Goal: Task Accomplishment & Management: Manage account settings

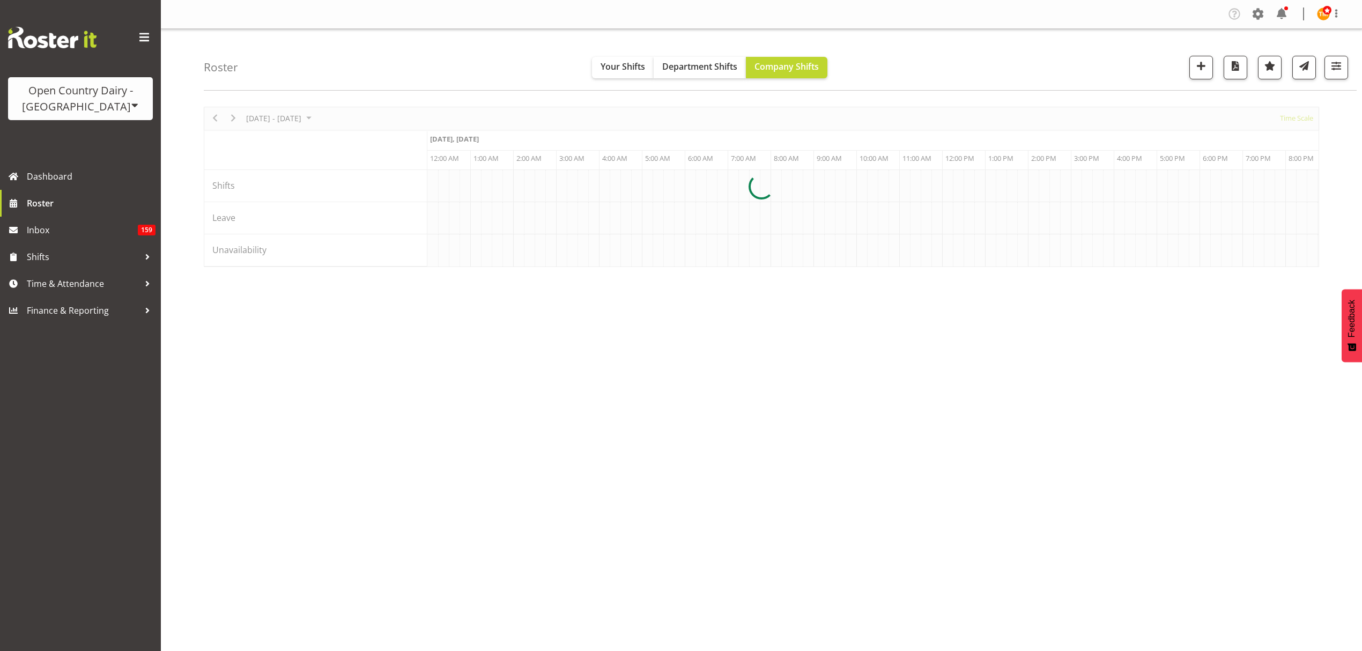
scroll to position [0, 3088]
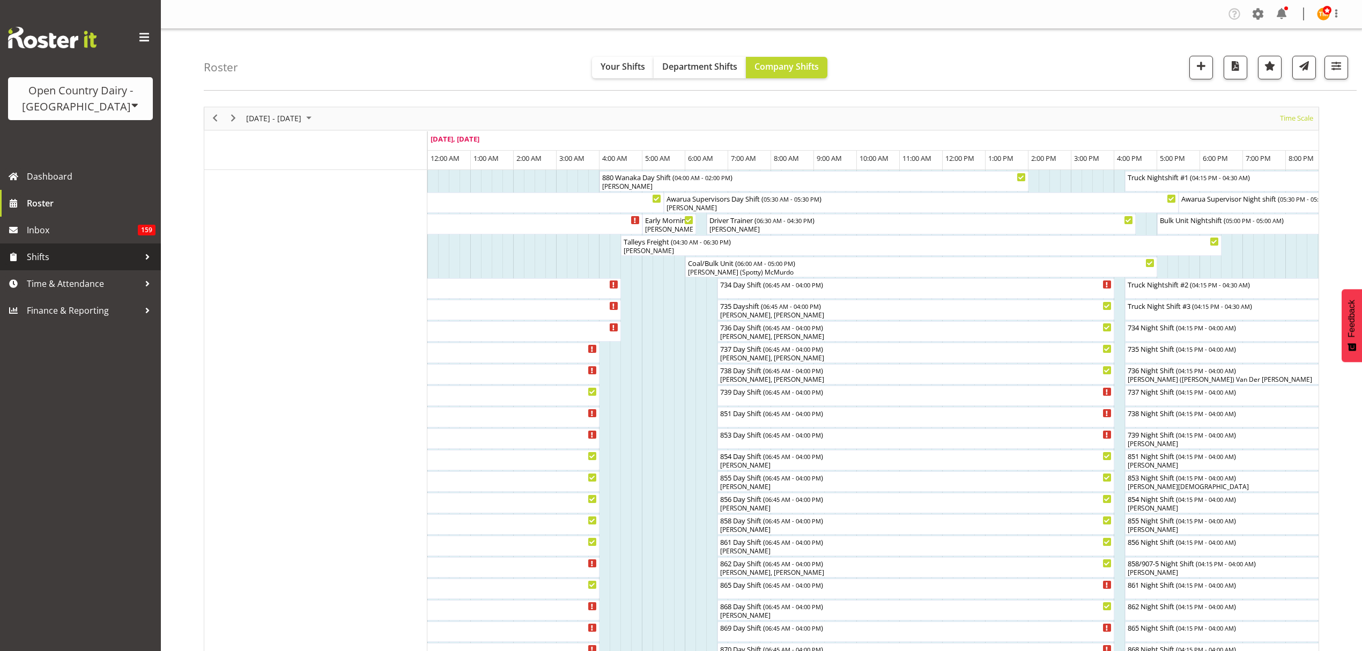
click at [88, 265] on link "Shifts" at bounding box center [80, 256] width 161 height 27
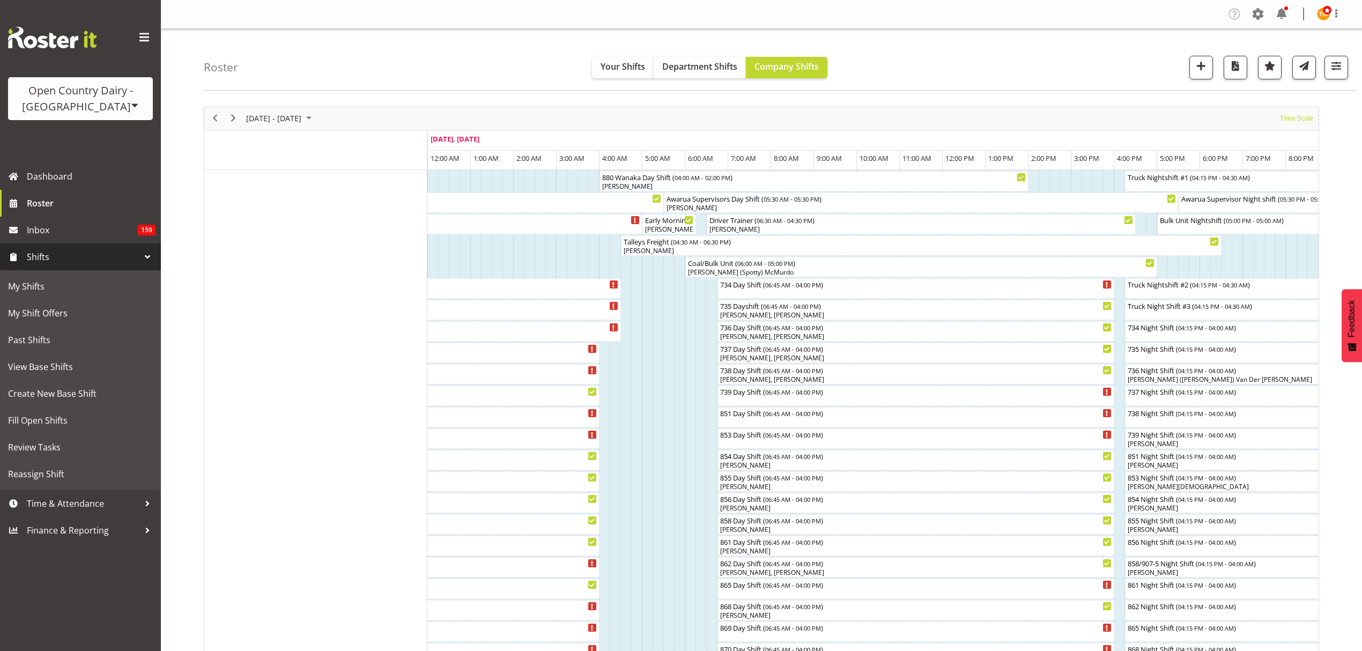
click at [85, 253] on span "Shifts" at bounding box center [83, 257] width 113 height 16
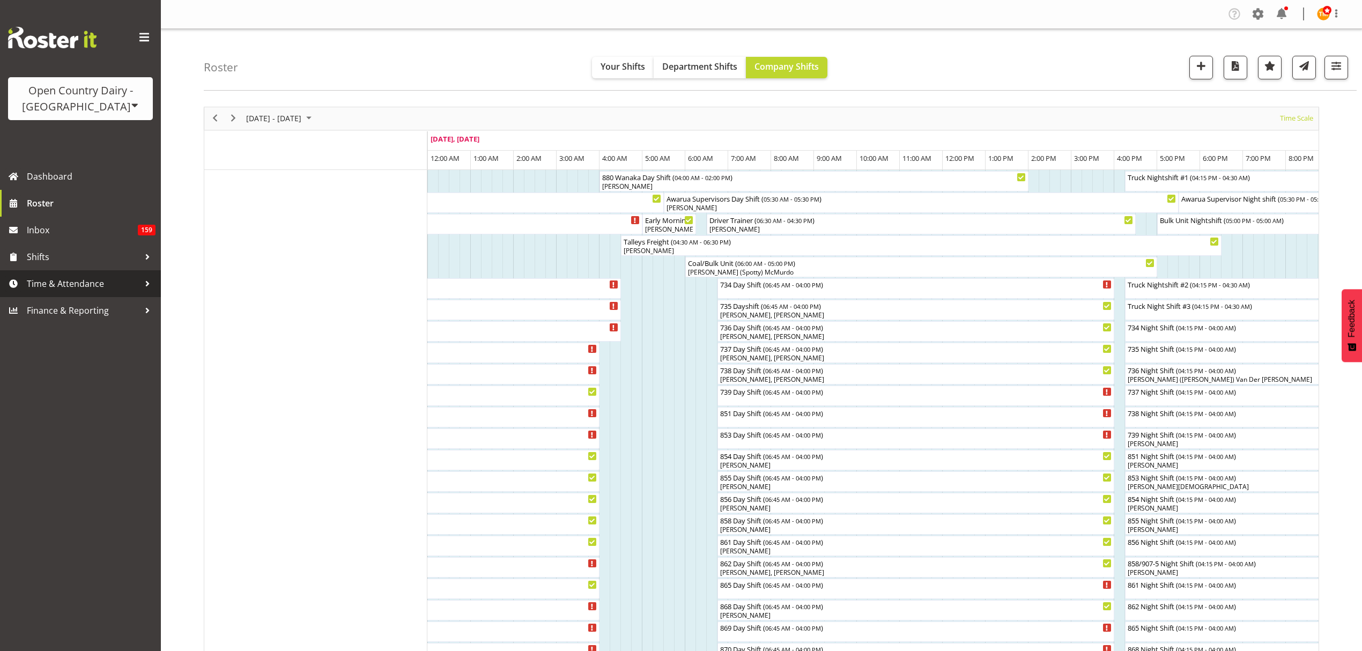
click at [86, 282] on span "Time & Attendance" at bounding box center [83, 284] width 113 height 16
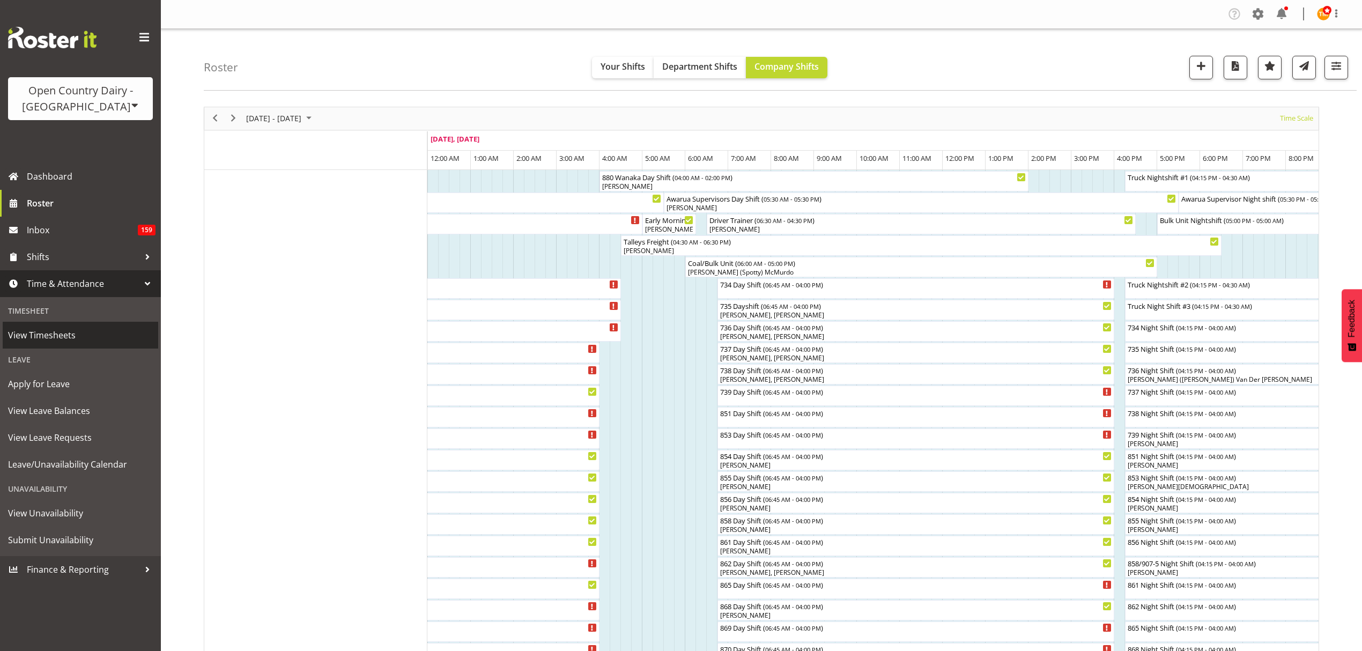
click at [79, 338] on span "View Timesheets" at bounding box center [80, 335] width 145 height 16
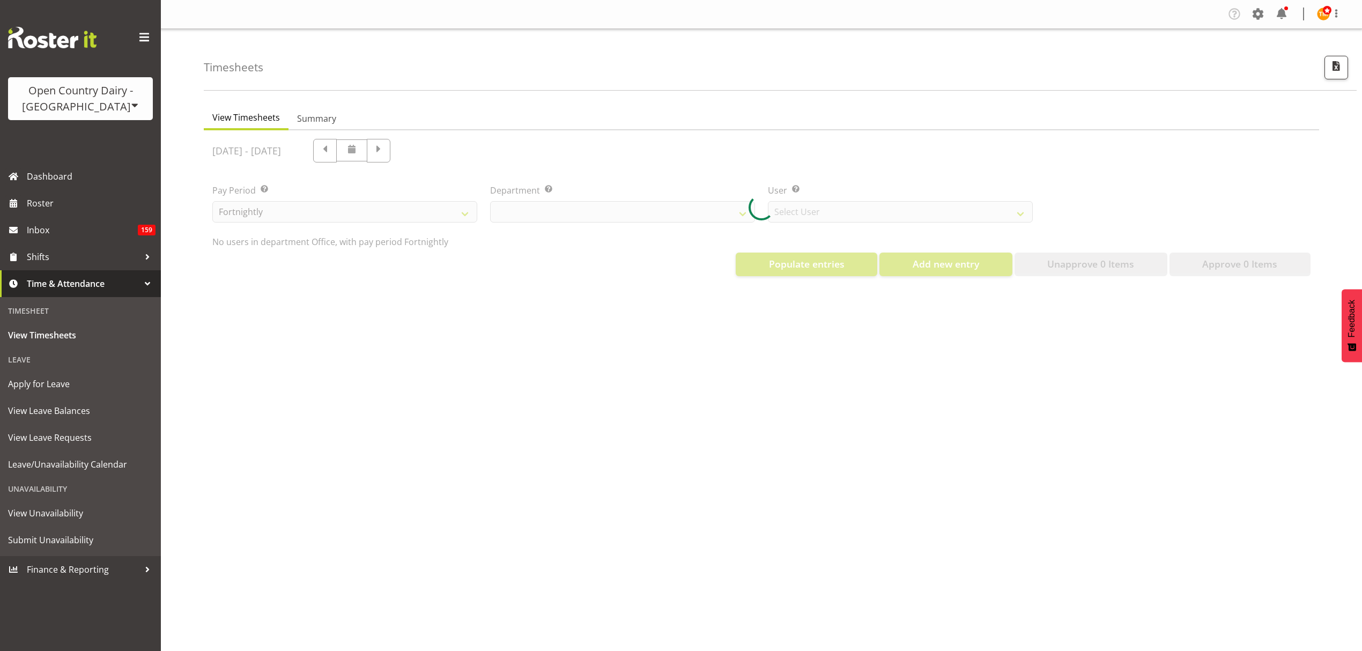
select select "699"
select select "8449"
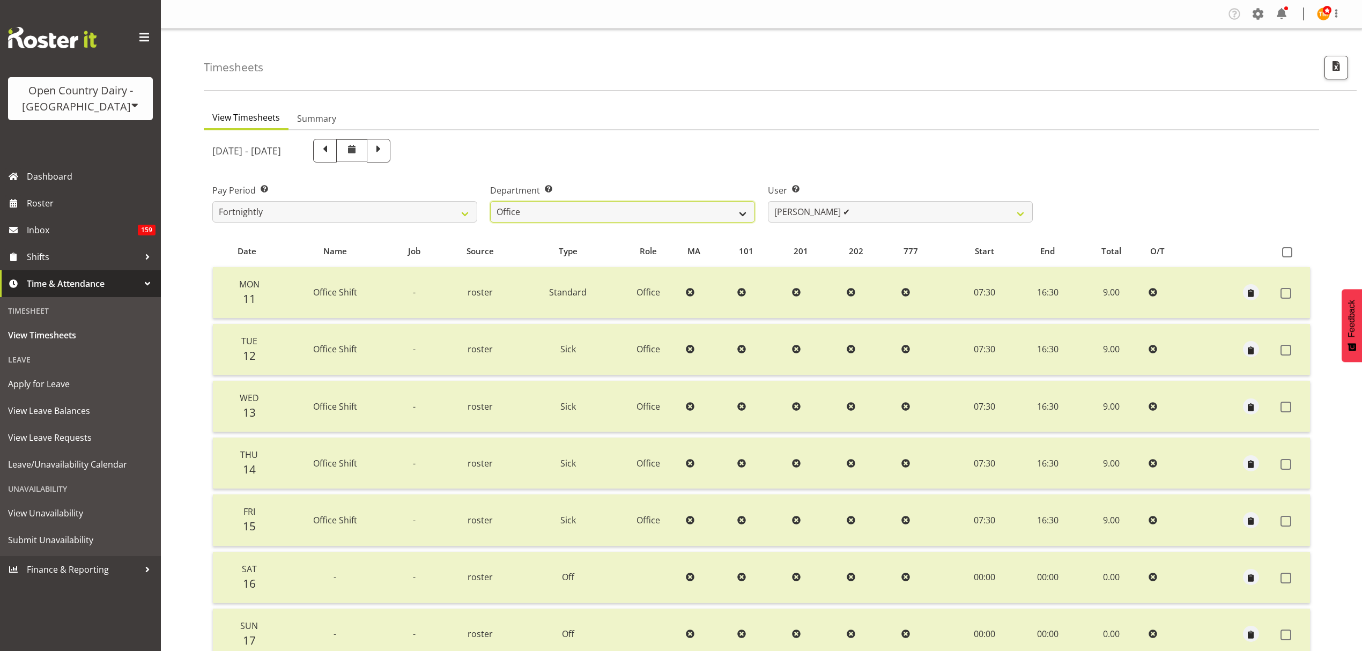
click at [660, 213] on select "734 735 736 737 738 739 851 852 853 854 855 856 858 861 862 865 868 869 870 873" at bounding box center [622, 211] width 265 height 21
drag, startPoint x: 660, startPoint y: 212, endPoint x: 610, endPoint y: 166, distance: 68.7
click at [660, 216] on select "734 735 736 737 738 739 851 852 853 854 855 856 858 861 862 865 868 869 870 873" at bounding box center [622, 211] width 265 height 21
click at [645, 210] on select "734 735 736 737 738 739 851 852 853 854 855 856 858 861 862 865 868 869 870 873" at bounding box center [622, 211] width 265 height 21
select select "702"
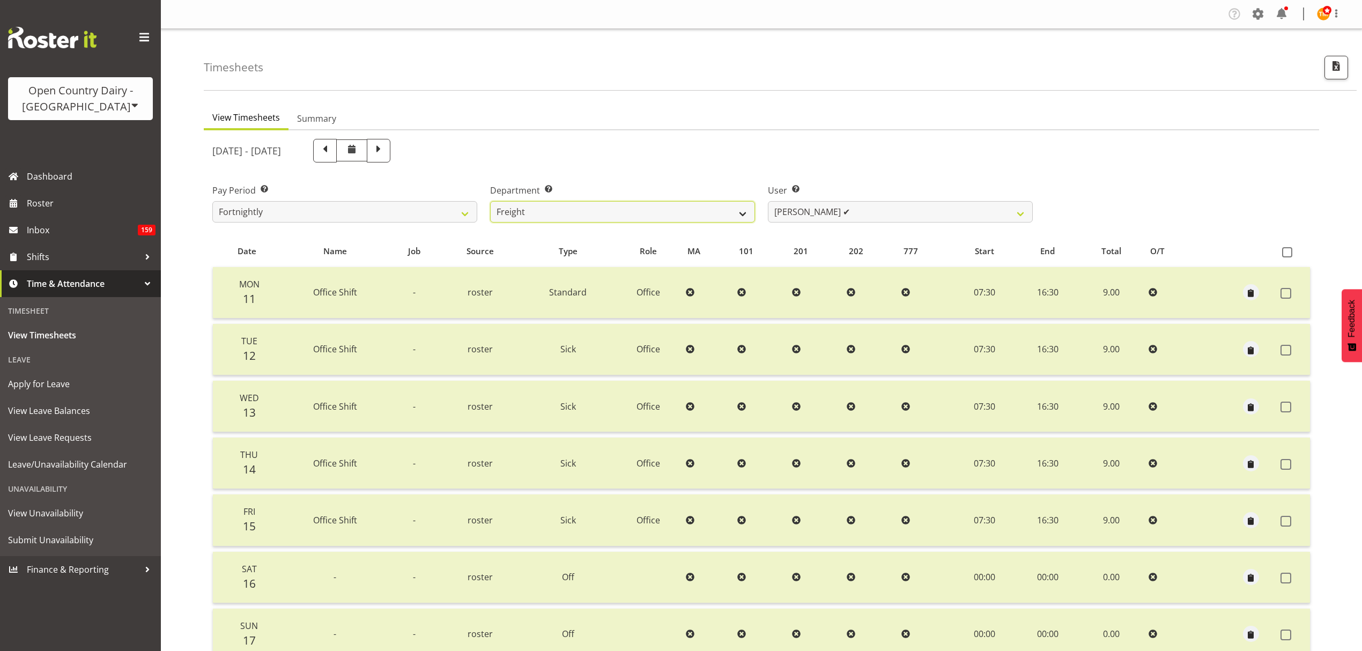
click at [490, 201] on select "734 735 736 737 738 739 851 852 853 854 855 856 858 861 862 865 868 869 870 873" at bounding box center [622, 211] width 265 height 21
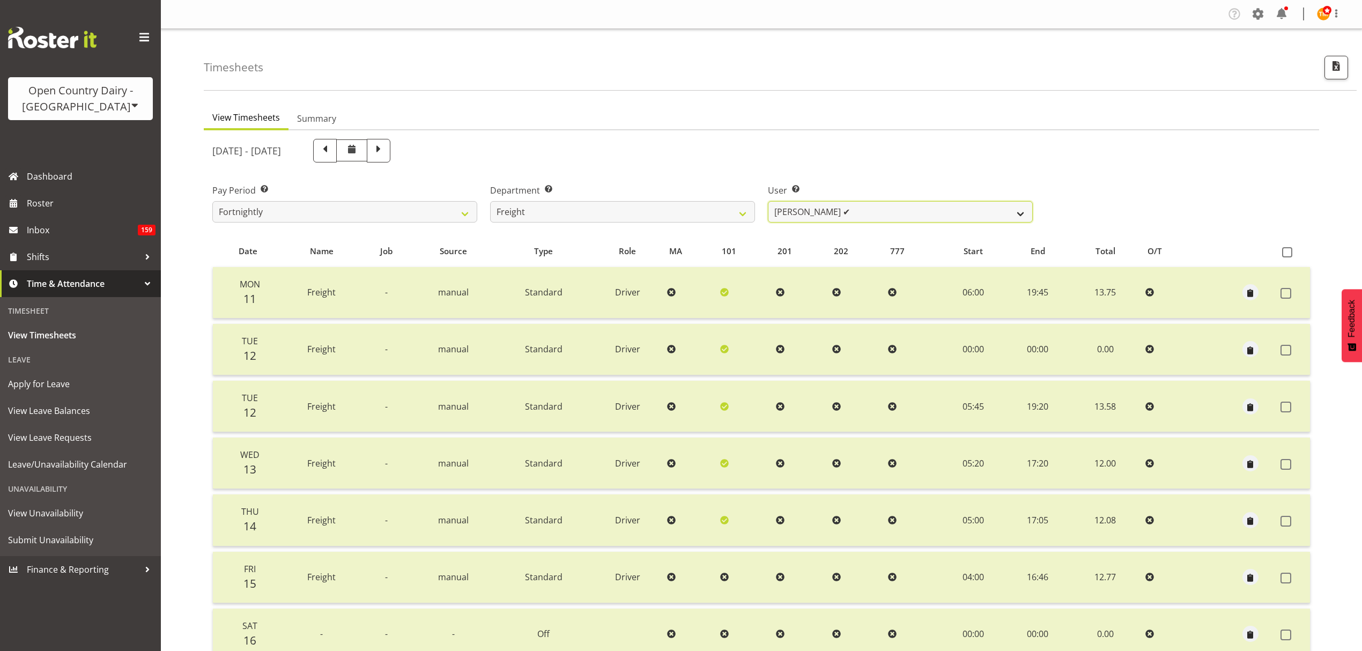
click at [817, 213] on select "Andy Earnshaw ✔ Arthur Jelley ✔ Blair Symon ✔ Brett (Spotty) McMurdo ✔ Cindy Ir…" at bounding box center [900, 211] width 265 height 21
select select "11249"
click at [768, 201] on select "Andy Earnshaw ✔ Arthur Jelley ✔ Blair Symon ✔ Brett (Spotty) McMurdo ✔ Cindy Ir…" at bounding box center [900, 211] width 265 height 21
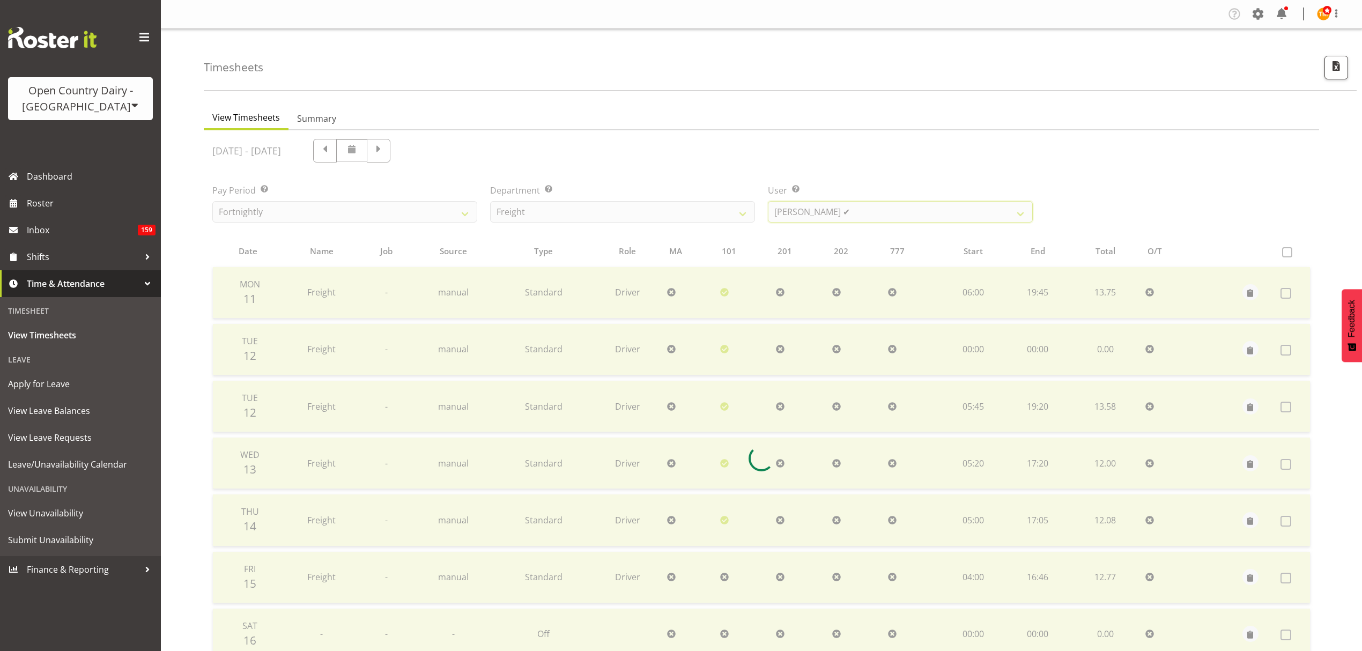
scroll to position [38, 0]
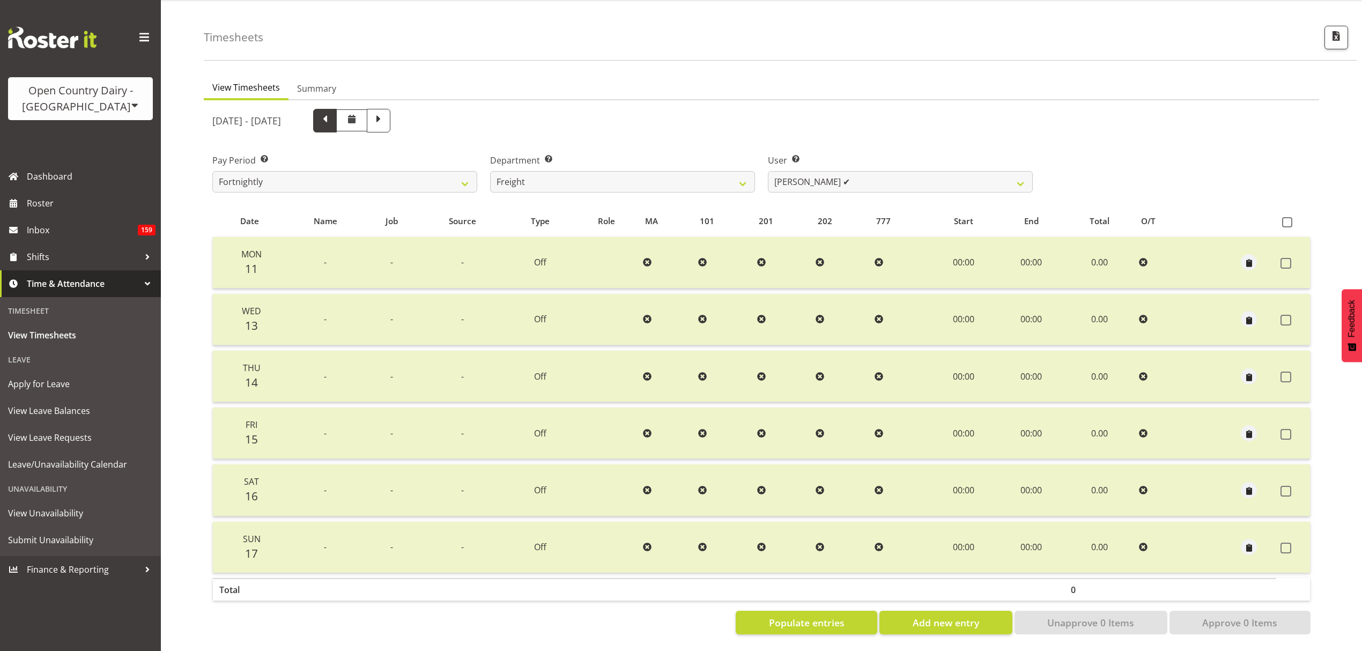
click at [337, 113] on span at bounding box center [325, 121] width 24 height 24
select select
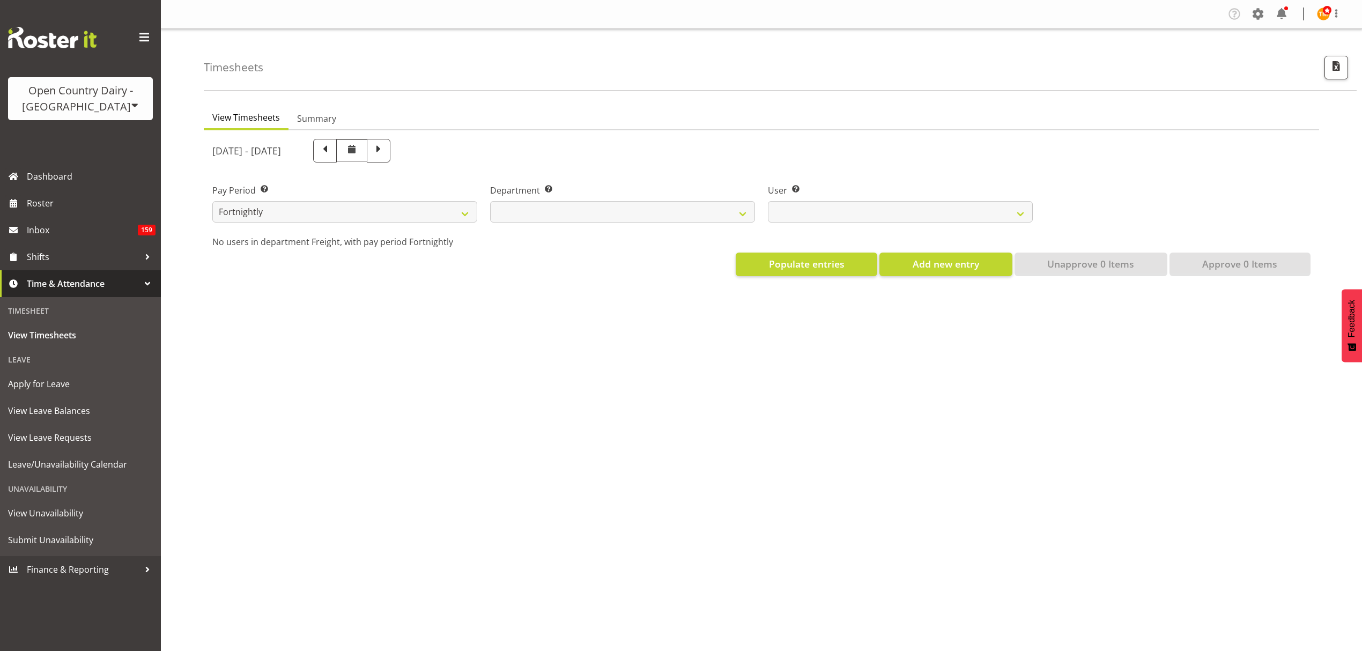
scroll to position [0, 0]
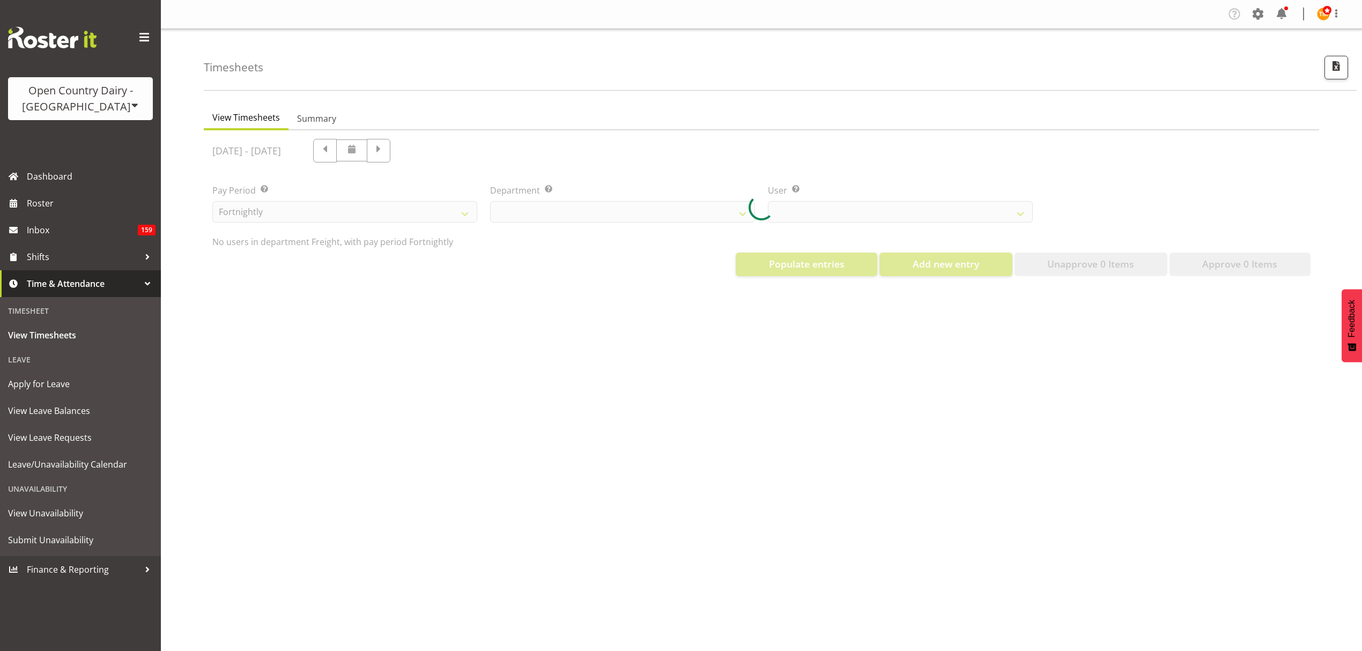
select select "702"
select select "11249"
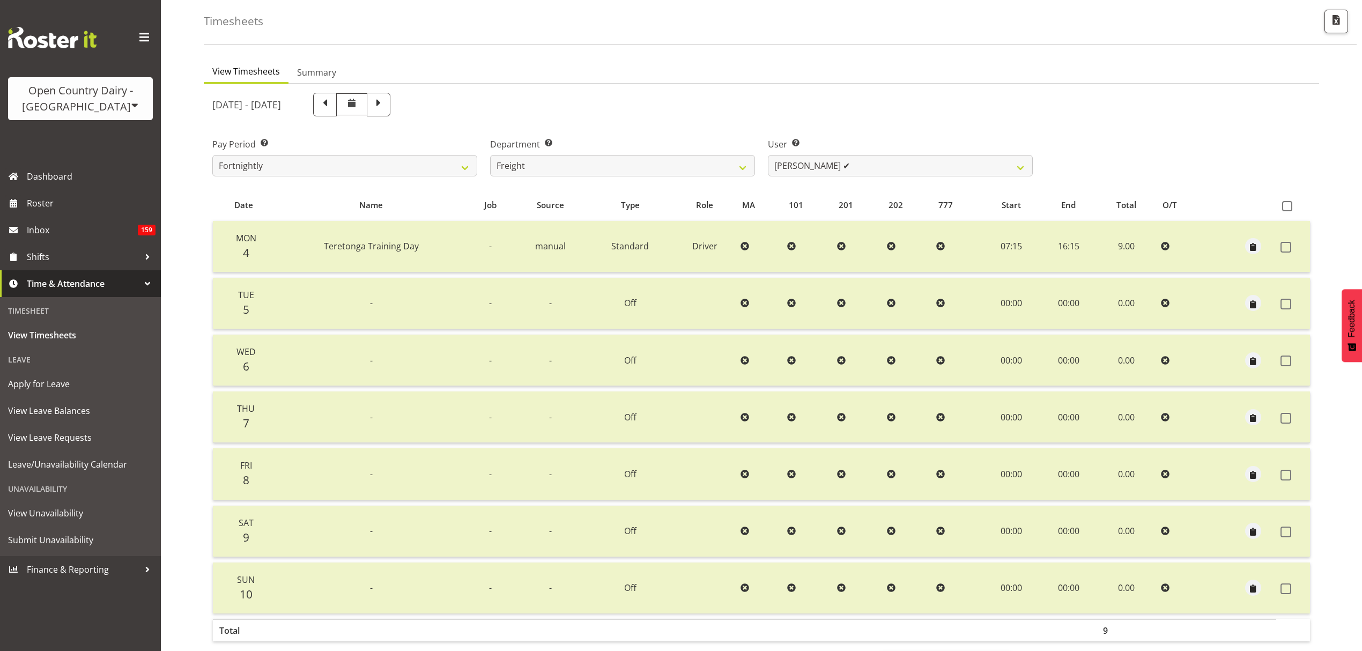
scroll to position [95, 0]
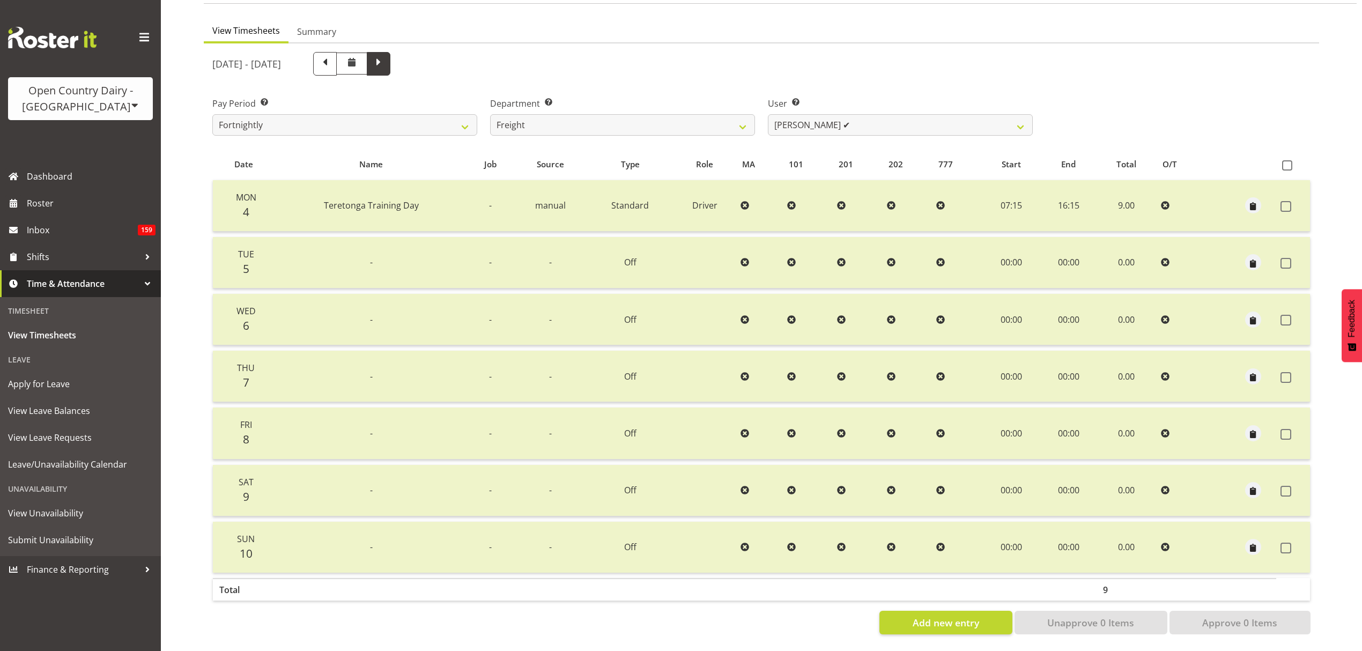
click at [385, 56] on span at bounding box center [379, 63] width 14 height 14
select select
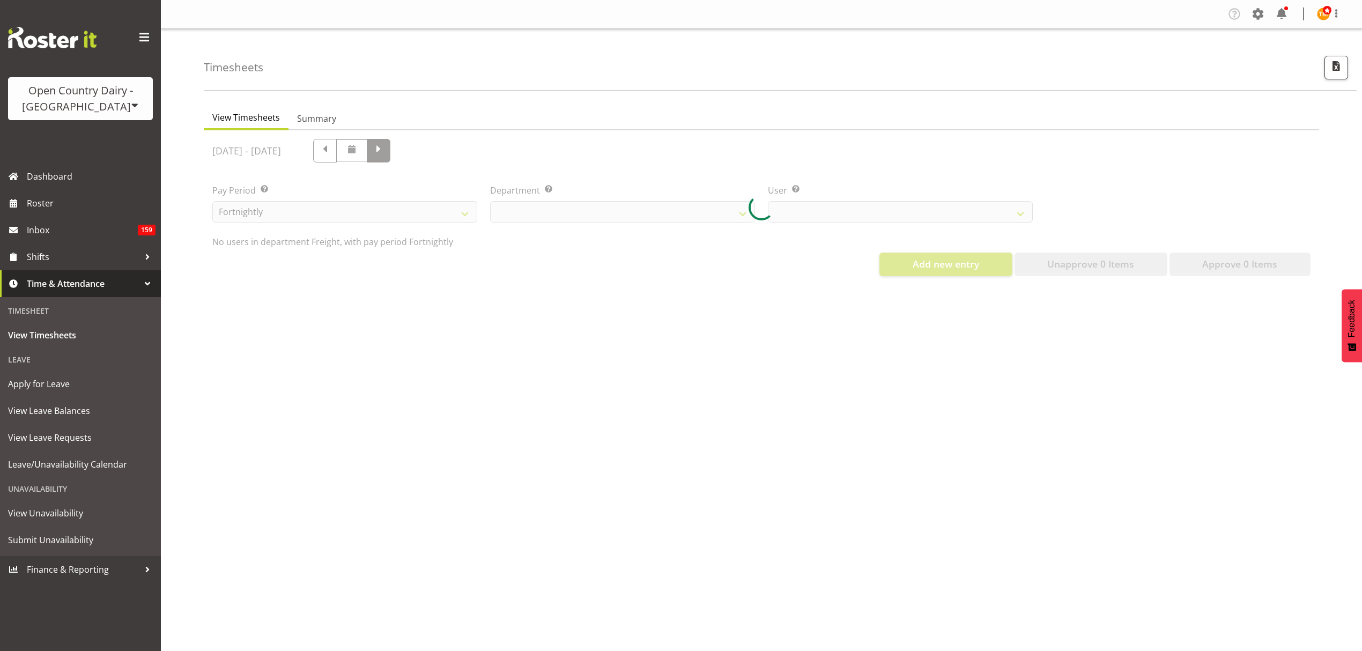
scroll to position [0, 0]
select select "702"
select select "11249"
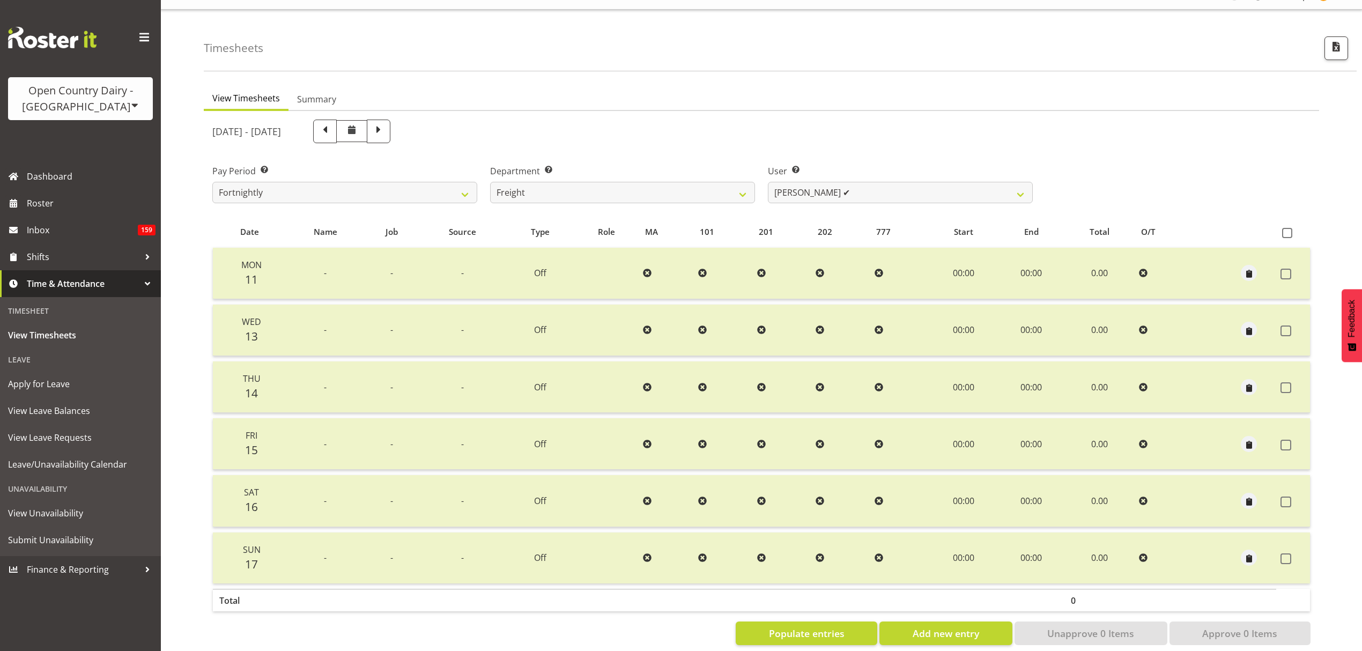
scroll to position [38, 0]
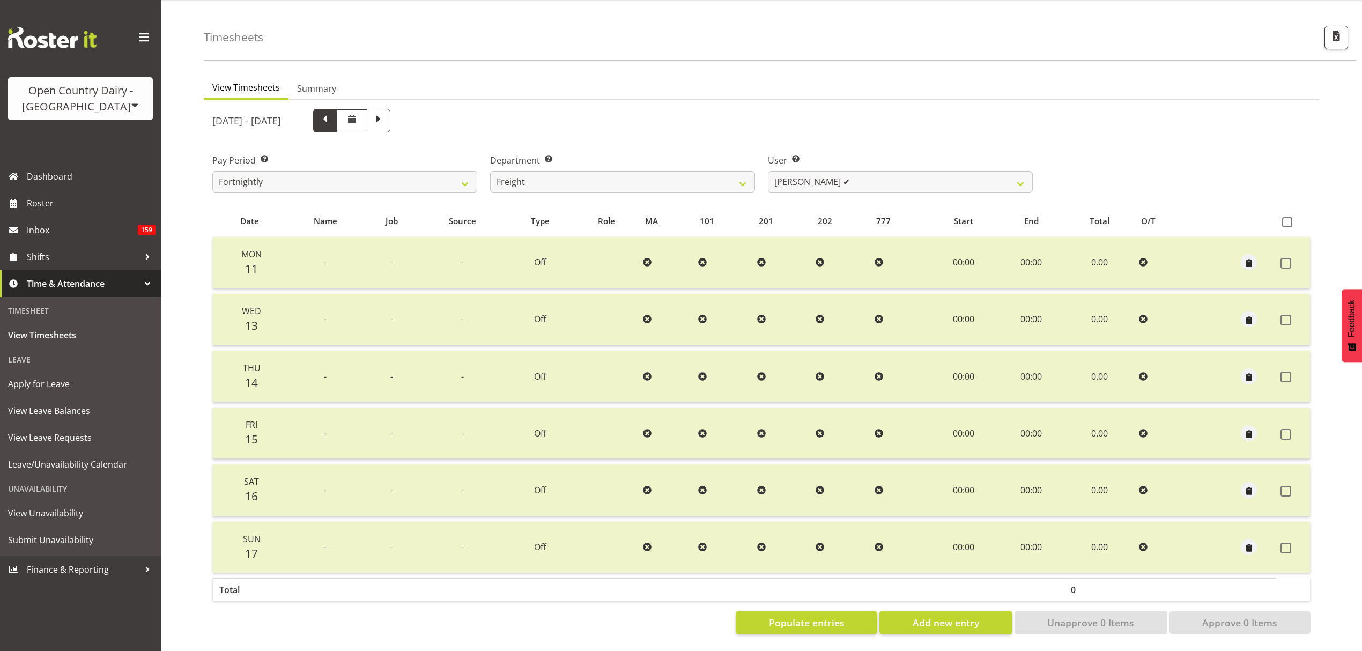
click at [332, 113] on span at bounding box center [325, 120] width 14 height 14
select select
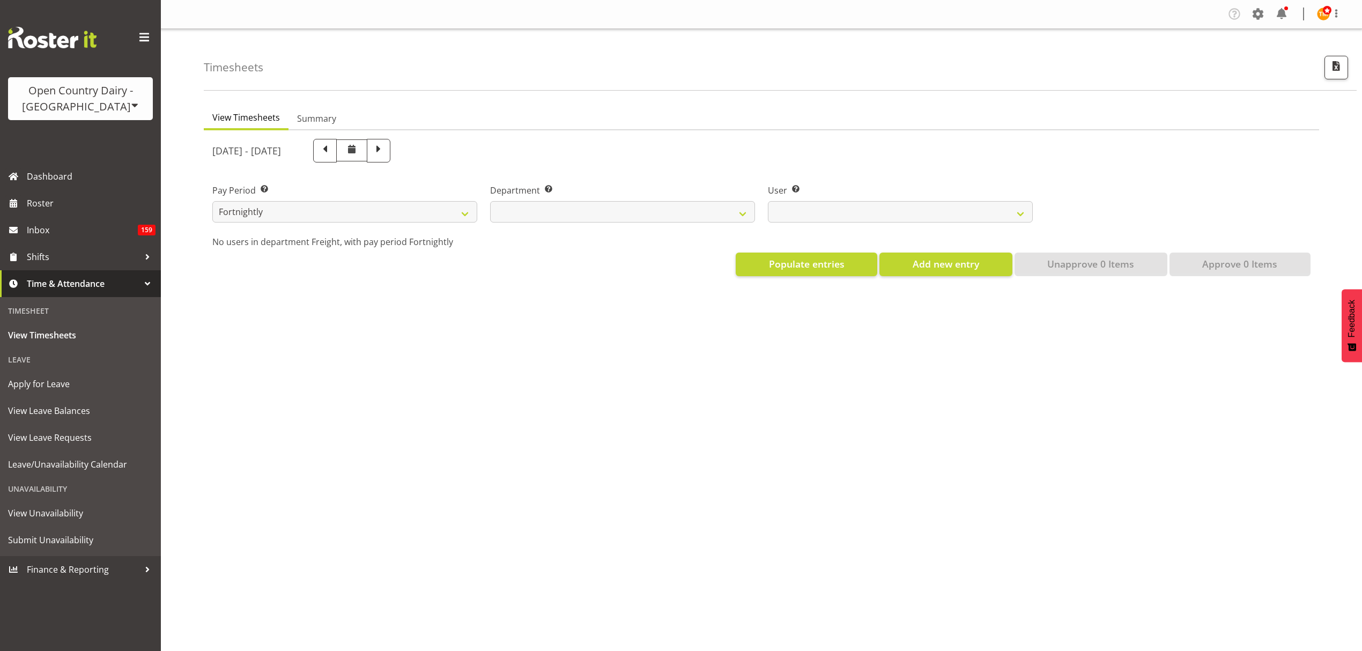
scroll to position [0, 0]
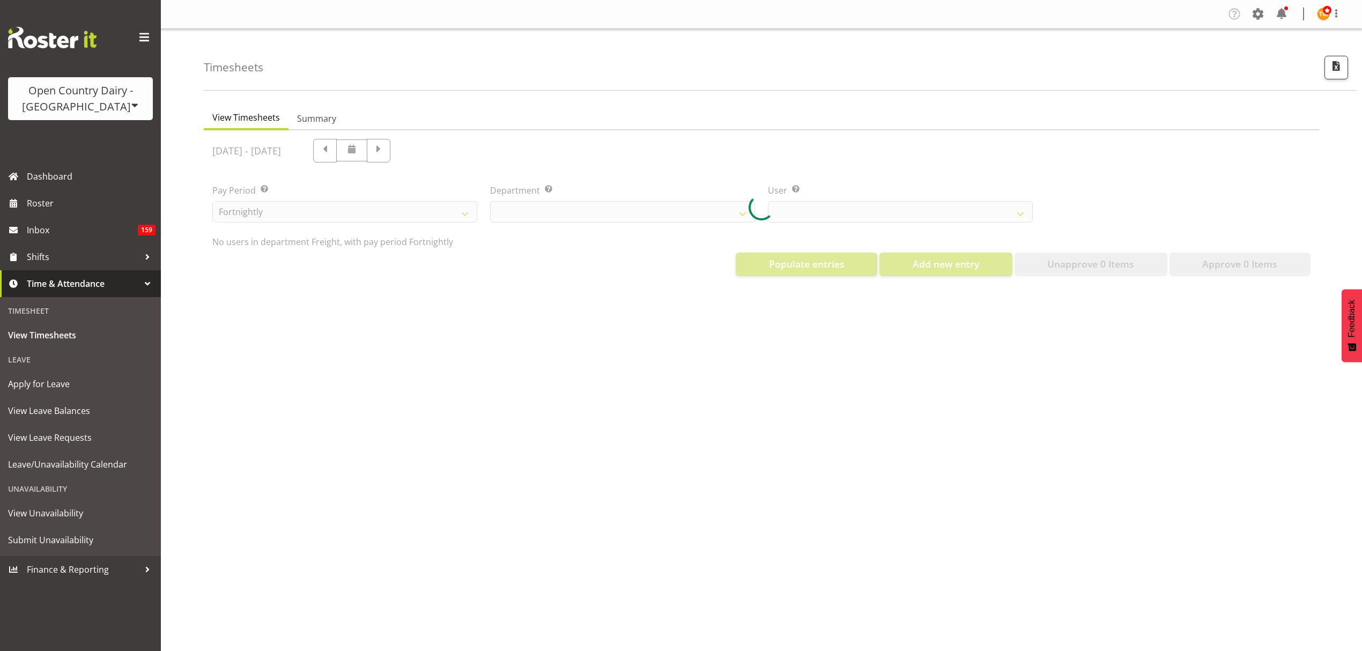
select select "702"
select select "11249"
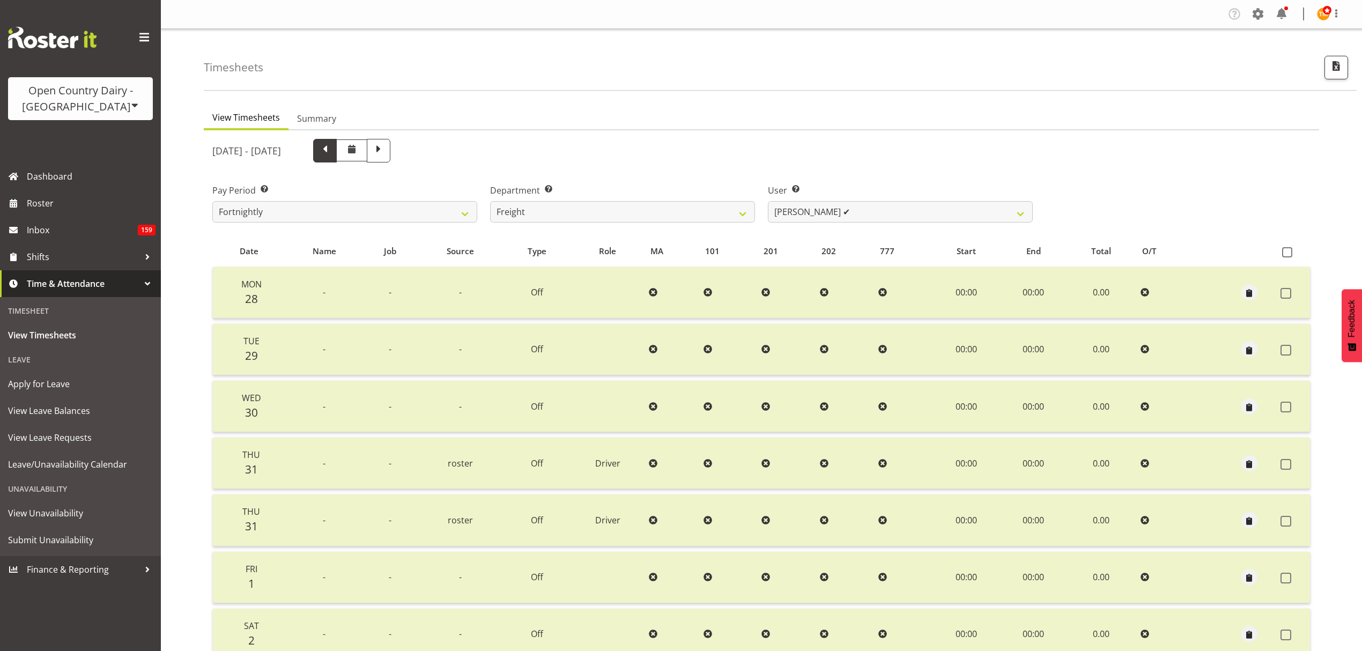
click at [332, 146] on span at bounding box center [325, 150] width 14 height 14
select select
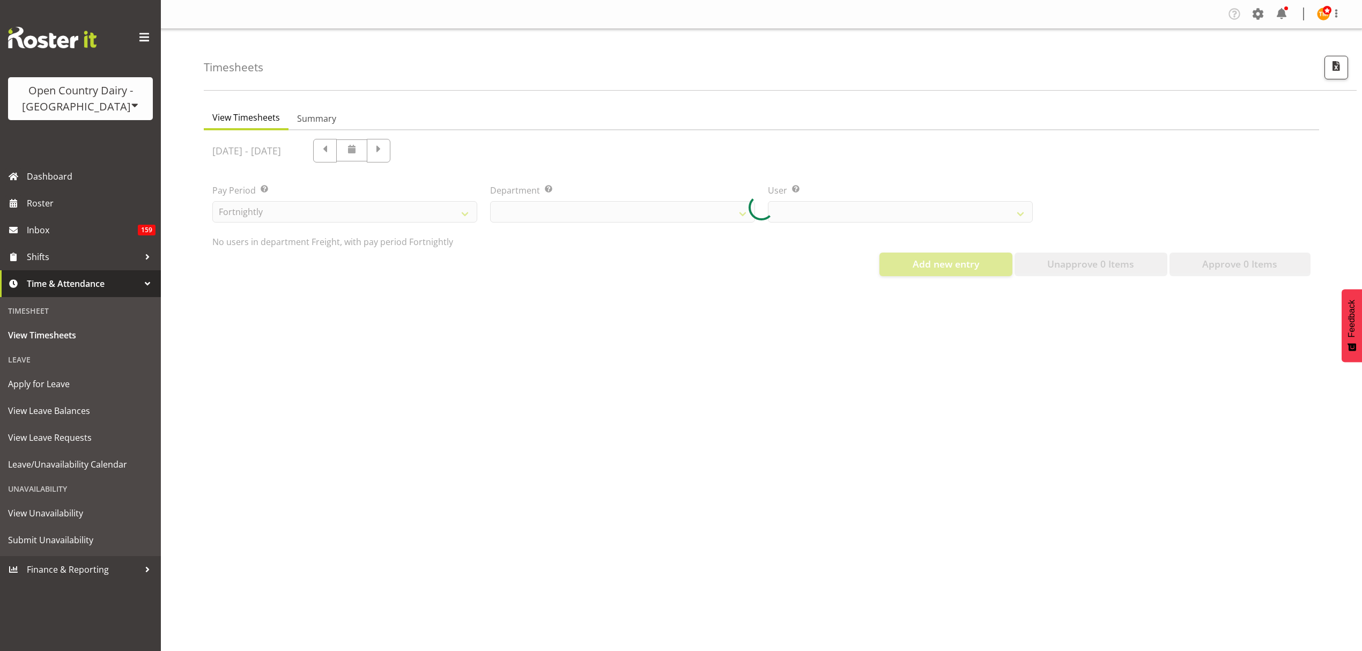
select select "702"
select select "11249"
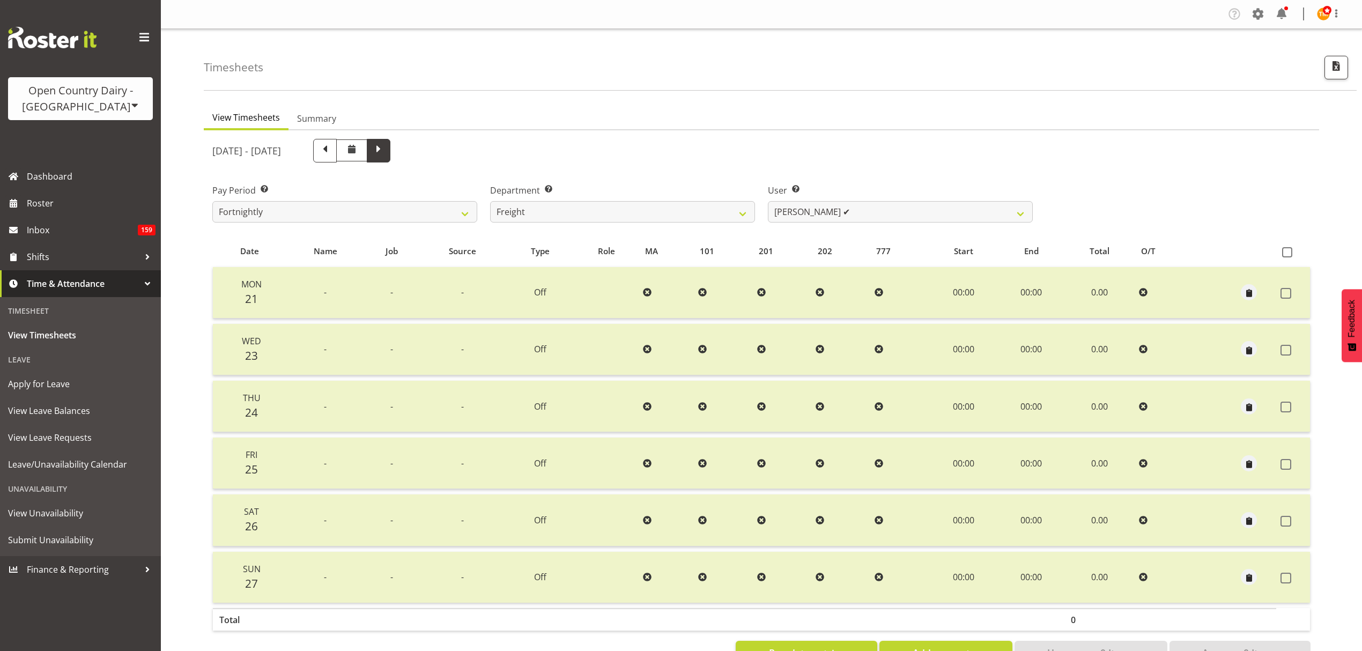
click at [385, 152] on span at bounding box center [379, 150] width 14 height 14
select select
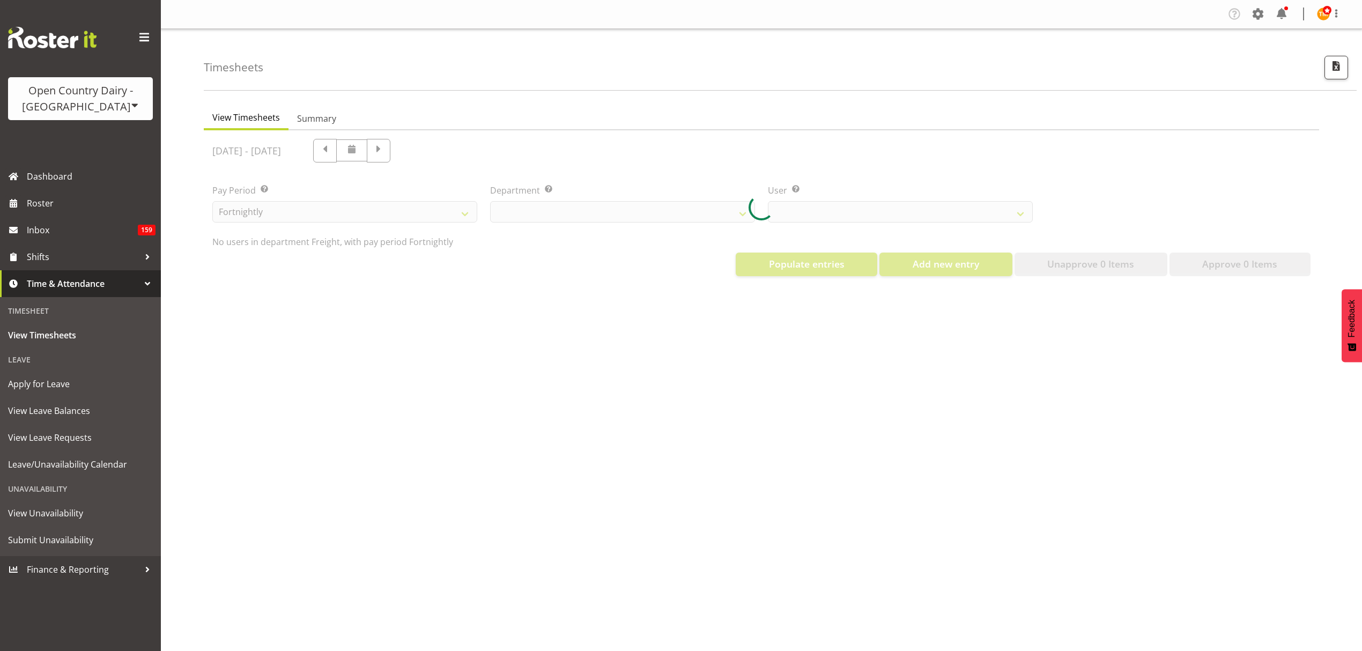
select select "702"
select select "11249"
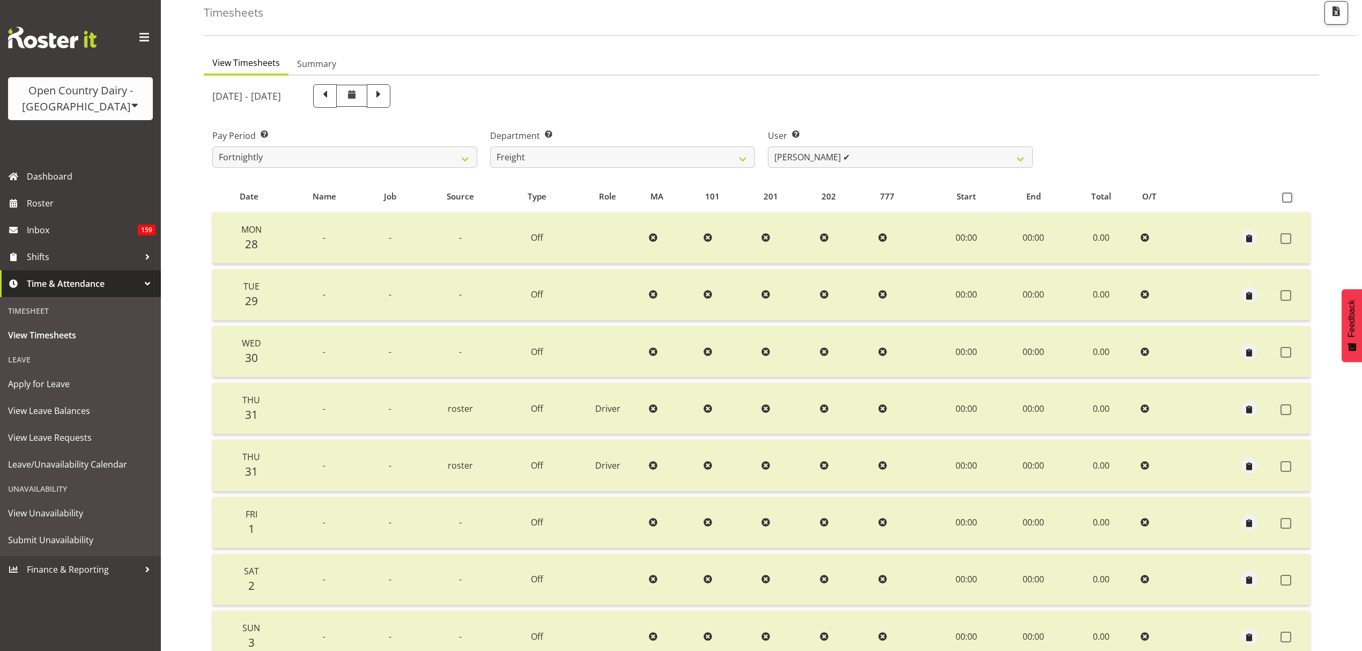
scroll to position [151, 0]
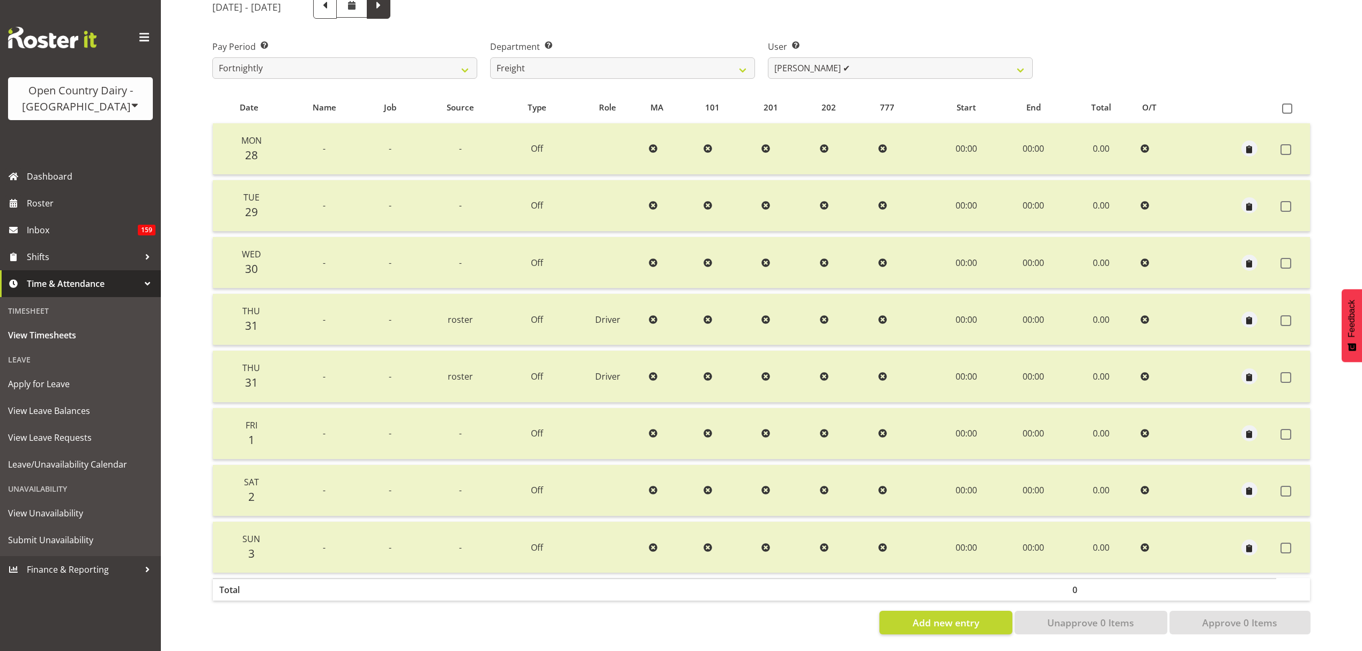
click at [385, 4] on span at bounding box center [379, 6] width 14 height 14
select select
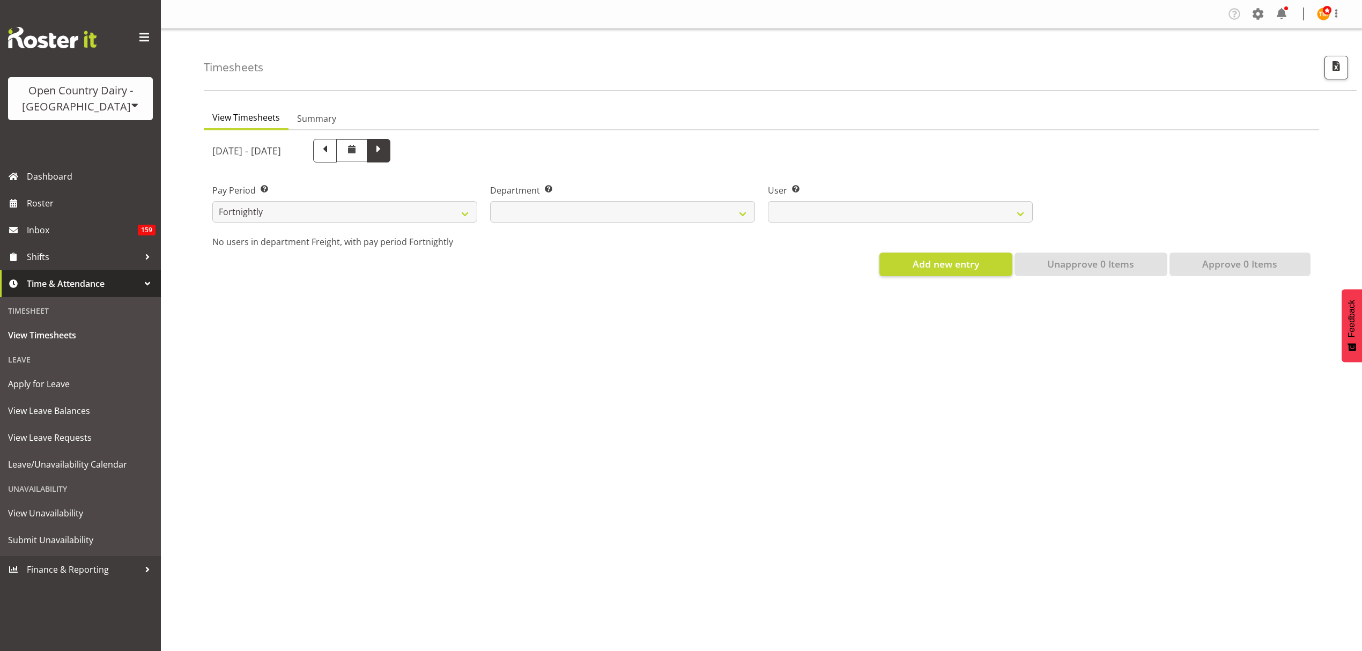
scroll to position [0, 0]
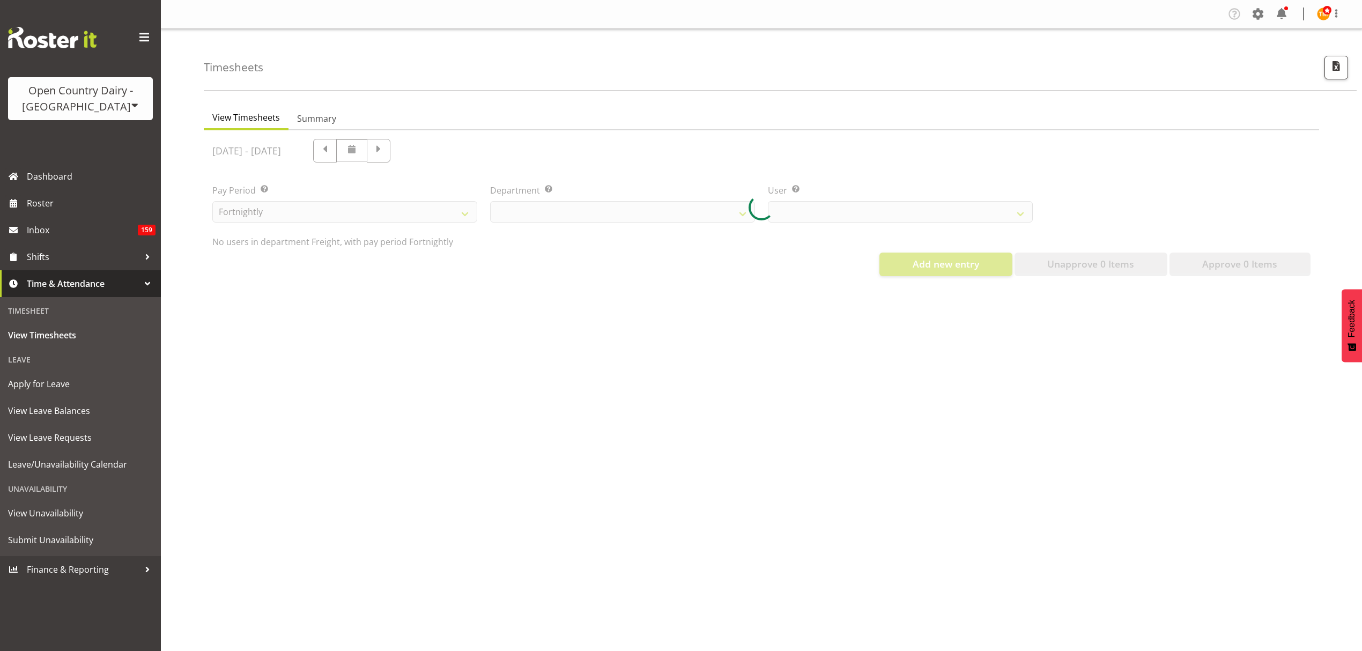
select select "702"
select select "11249"
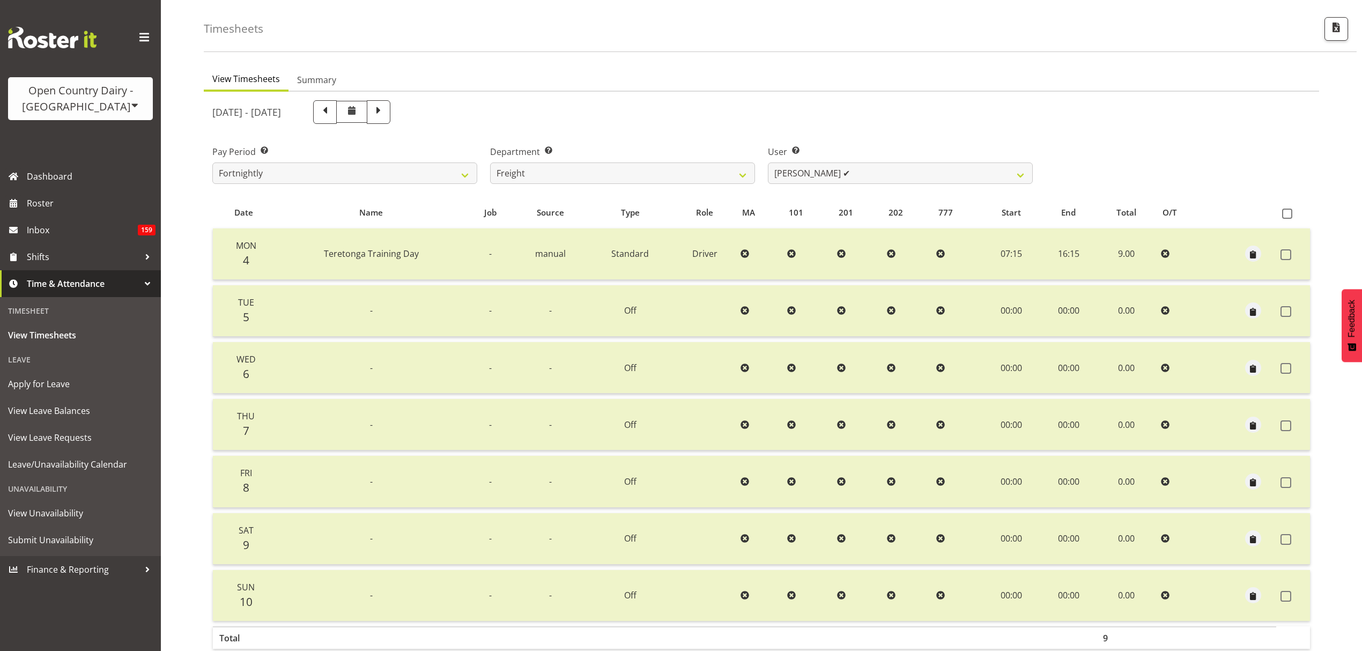
scroll to position [71, 0]
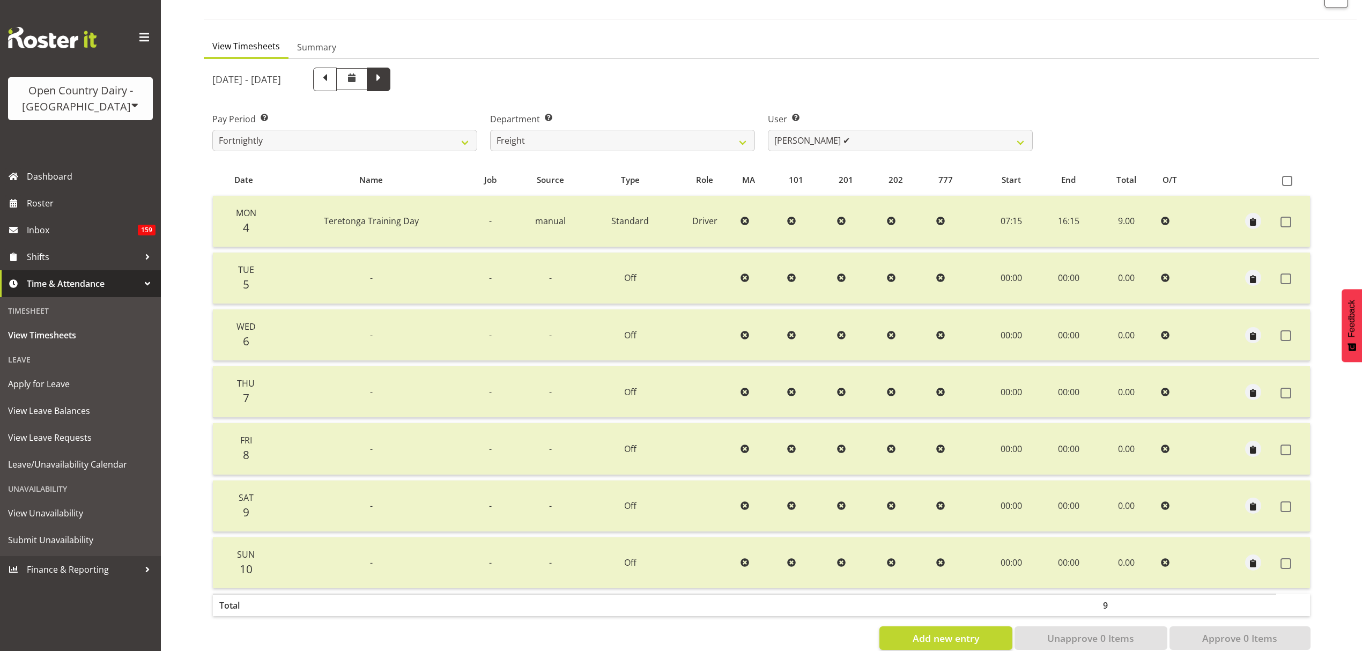
click at [385, 73] on span at bounding box center [379, 78] width 14 height 14
select select
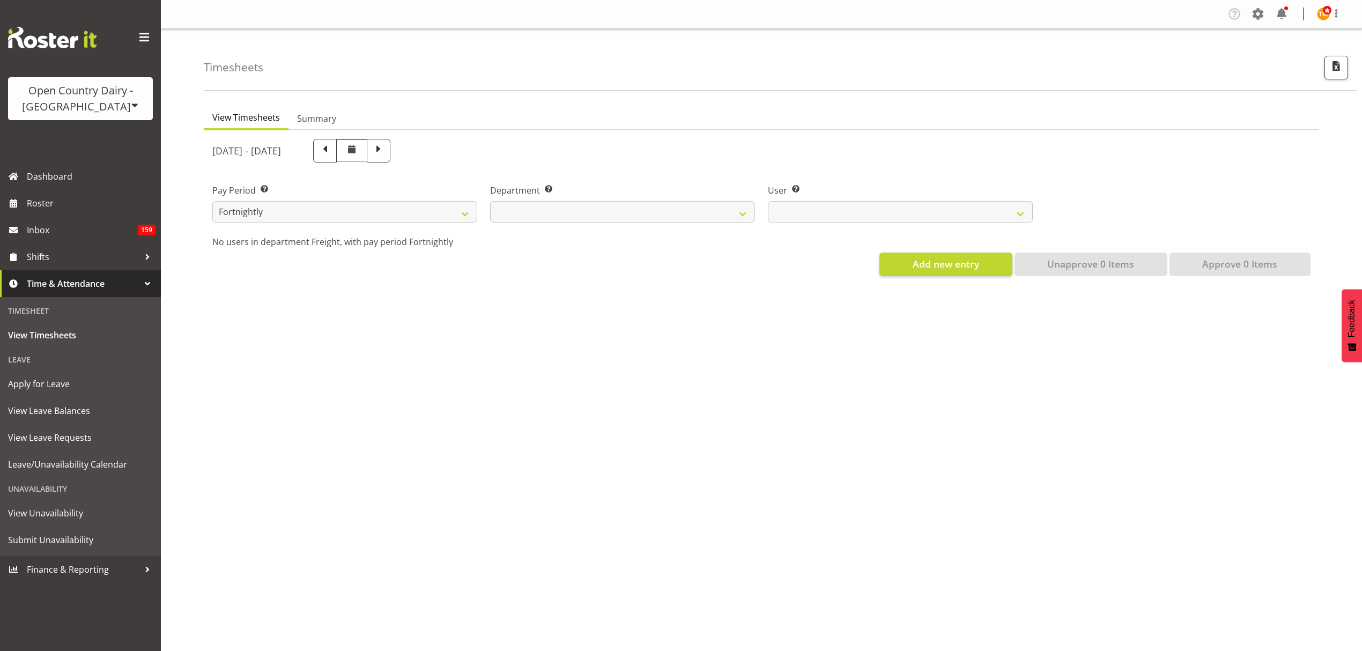
scroll to position [0, 0]
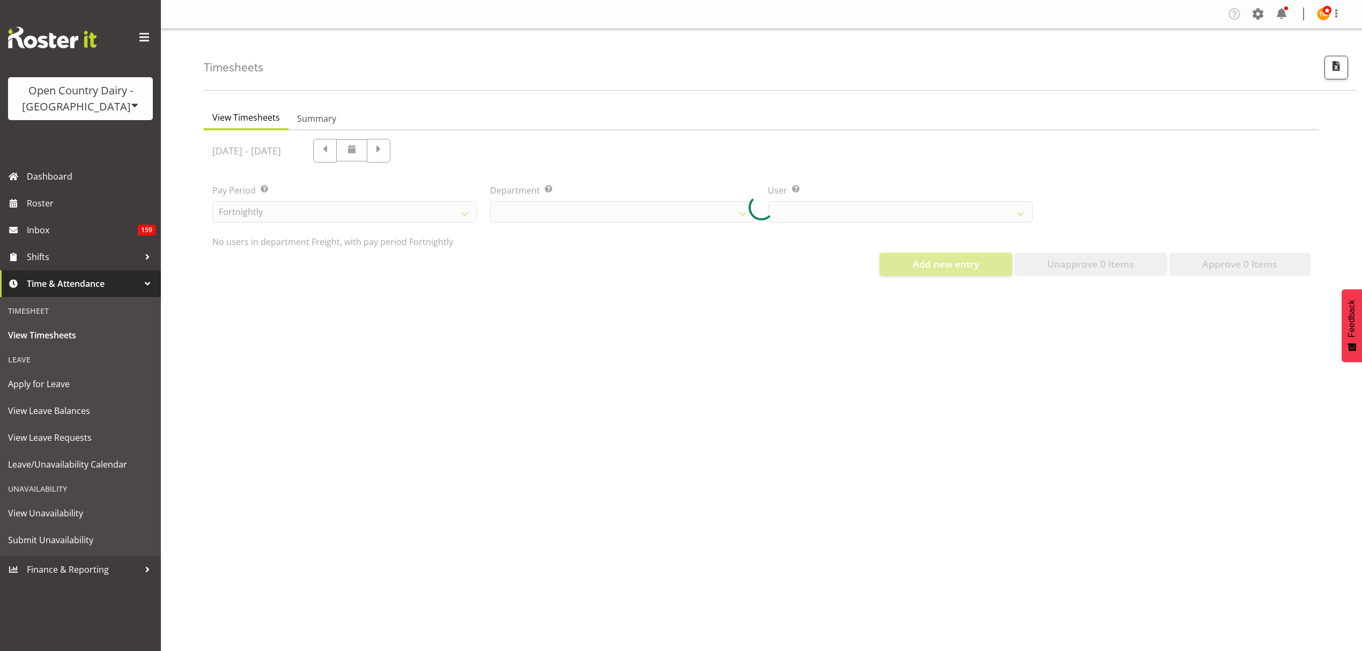
select select "702"
select select "11249"
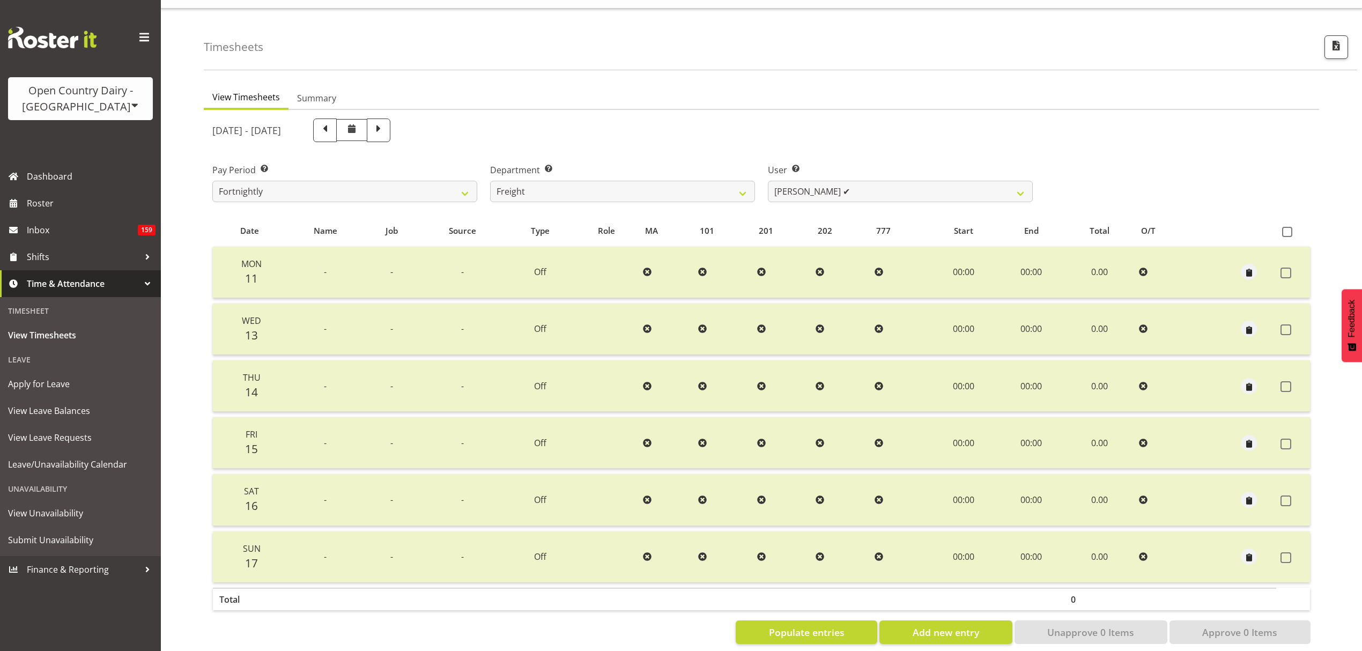
scroll to position [38, 0]
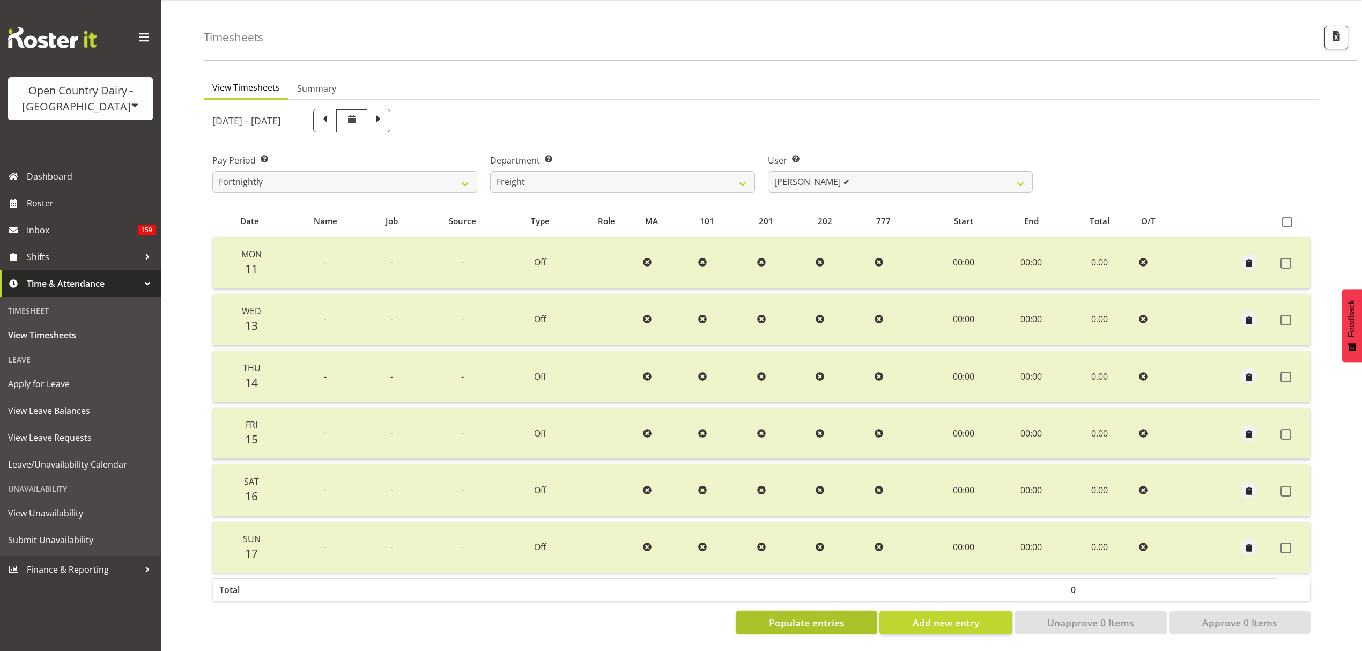
click at [838, 615] on span "Populate entries" at bounding box center [807, 622] width 76 height 14
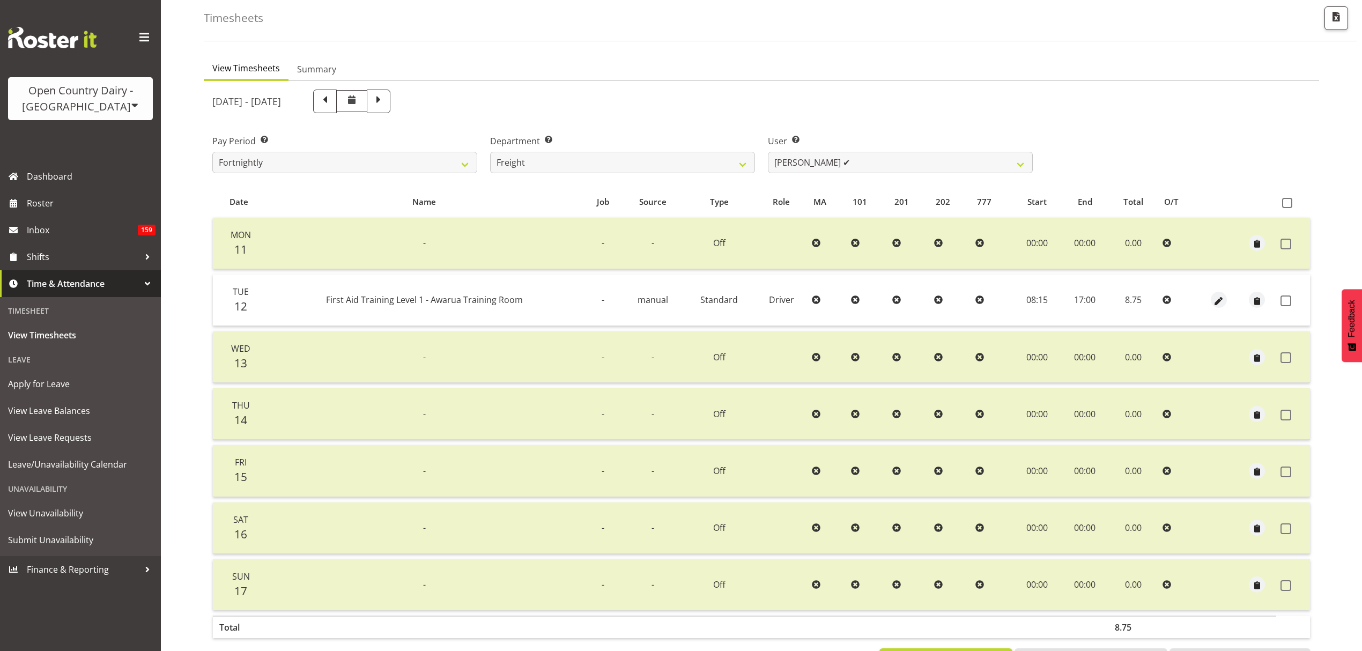
scroll to position [24, 0]
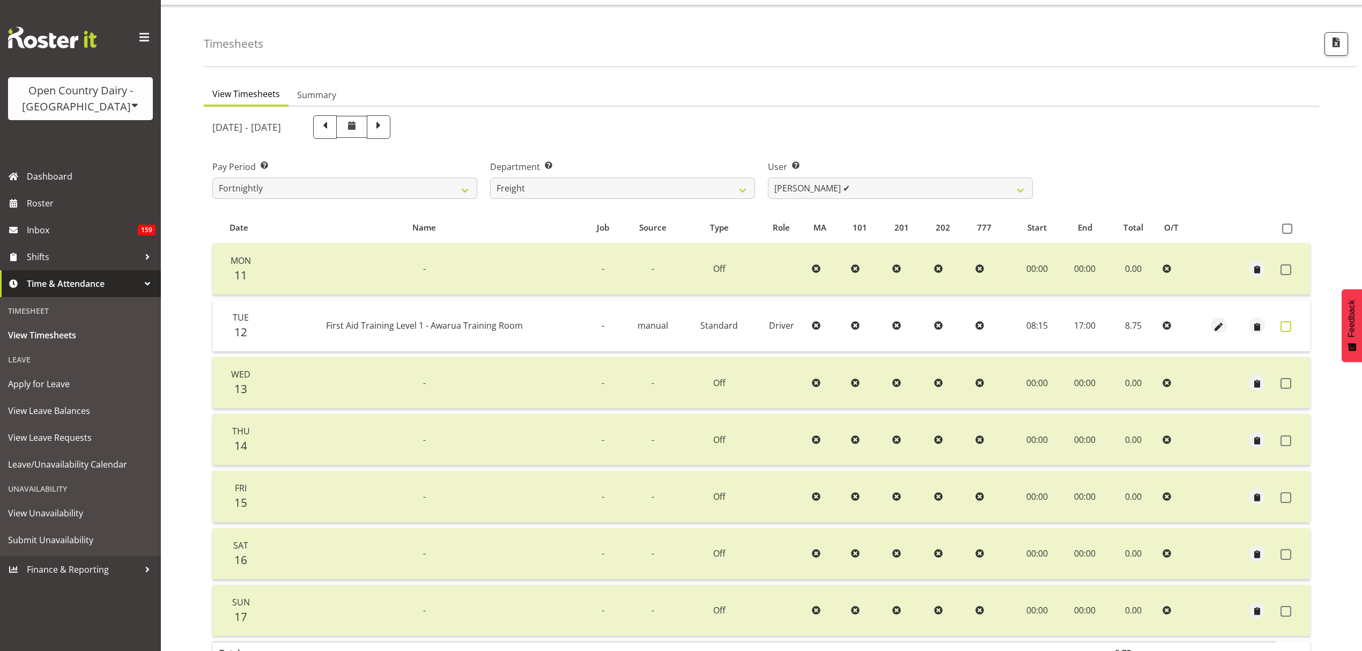
click at [1287, 326] on span at bounding box center [1285, 326] width 11 height 11
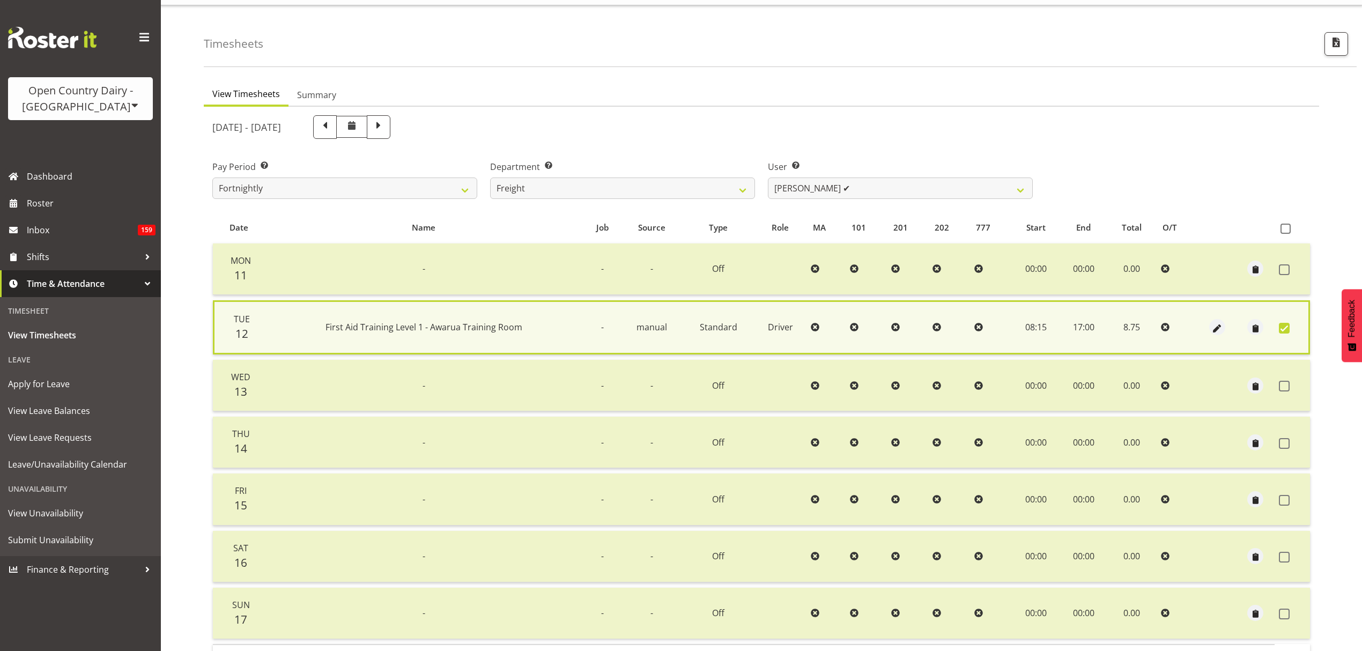
click at [1288, 325] on span at bounding box center [1284, 328] width 11 height 11
checkbox input "false"
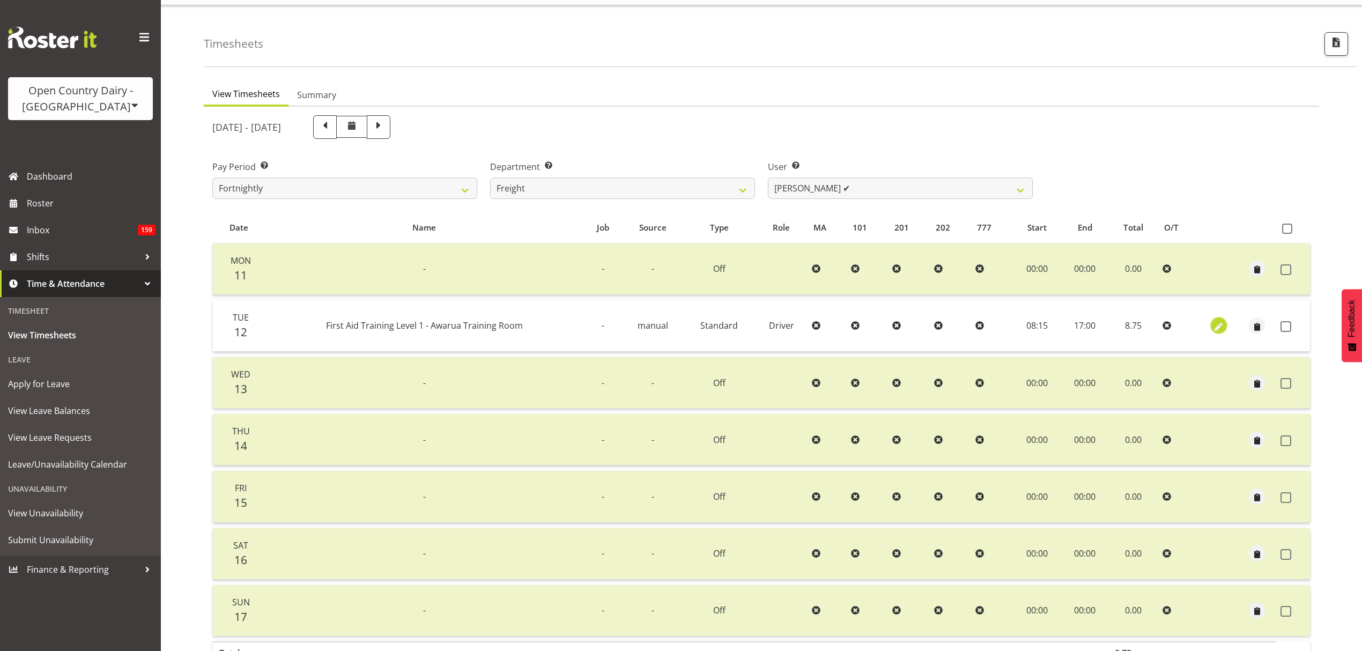
click at [1215, 326] on span "button" at bounding box center [1218, 327] width 12 height 12
select select "Standard"
select select "806"
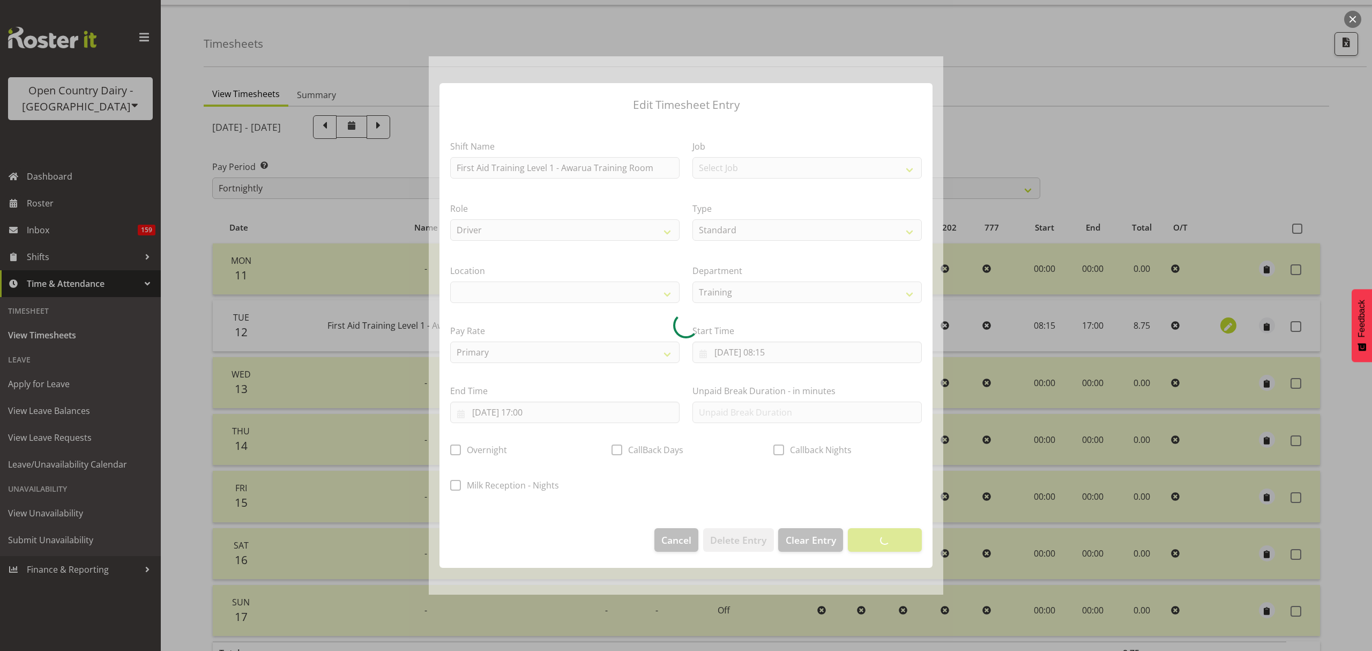
select select
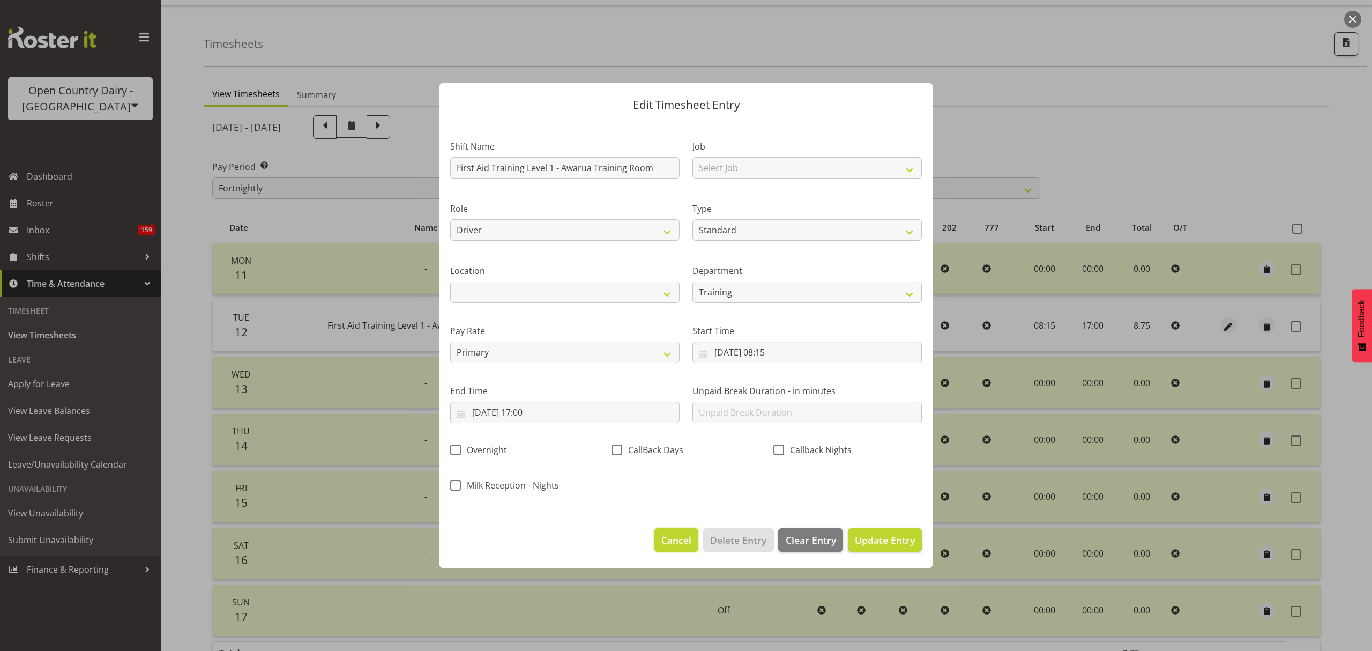
click at [693, 547] on button "Cancel" at bounding box center [677, 540] width 44 height 24
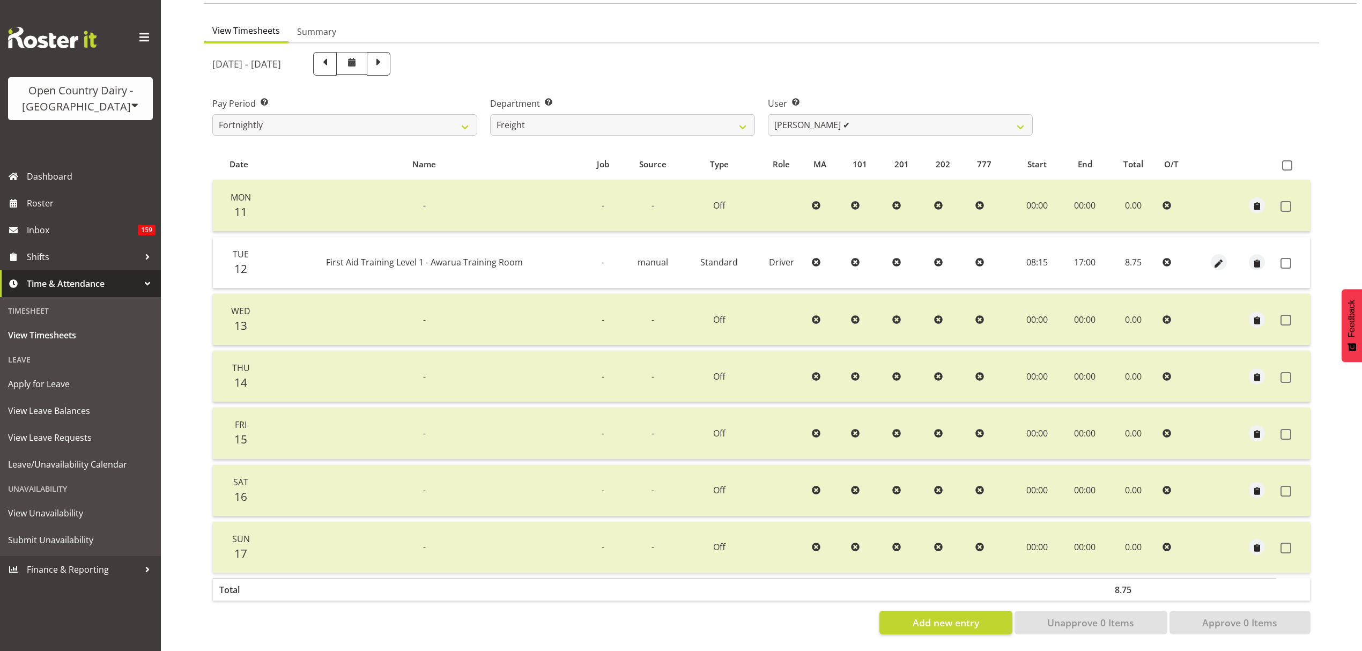
scroll to position [95, 0]
click at [1288, 163] on th at bounding box center [1293, 164] width 34 height 20
click at [1285, 160] on span at bounding box center [1287, 165] width 10 height 10
click at [1285, 162] on input "checkbox" at bounding box center [1285, 165] width 7 height 7
checkbox input "true"
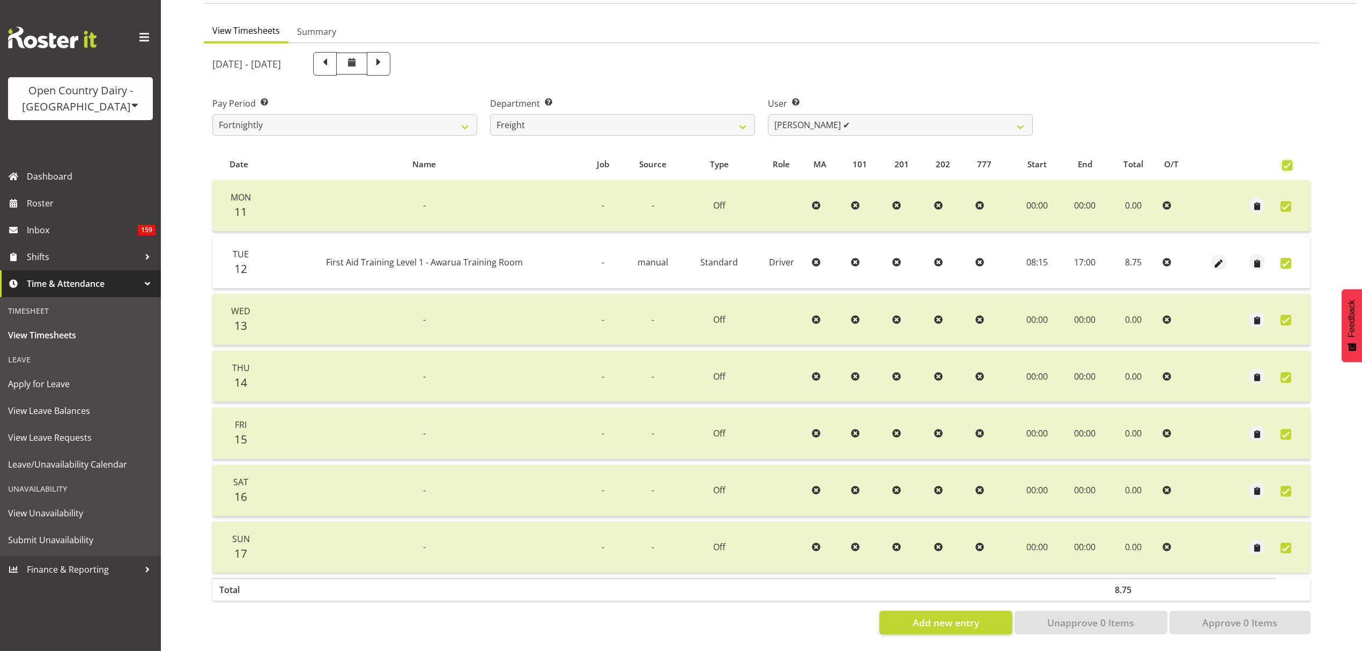
checkbox input "true"
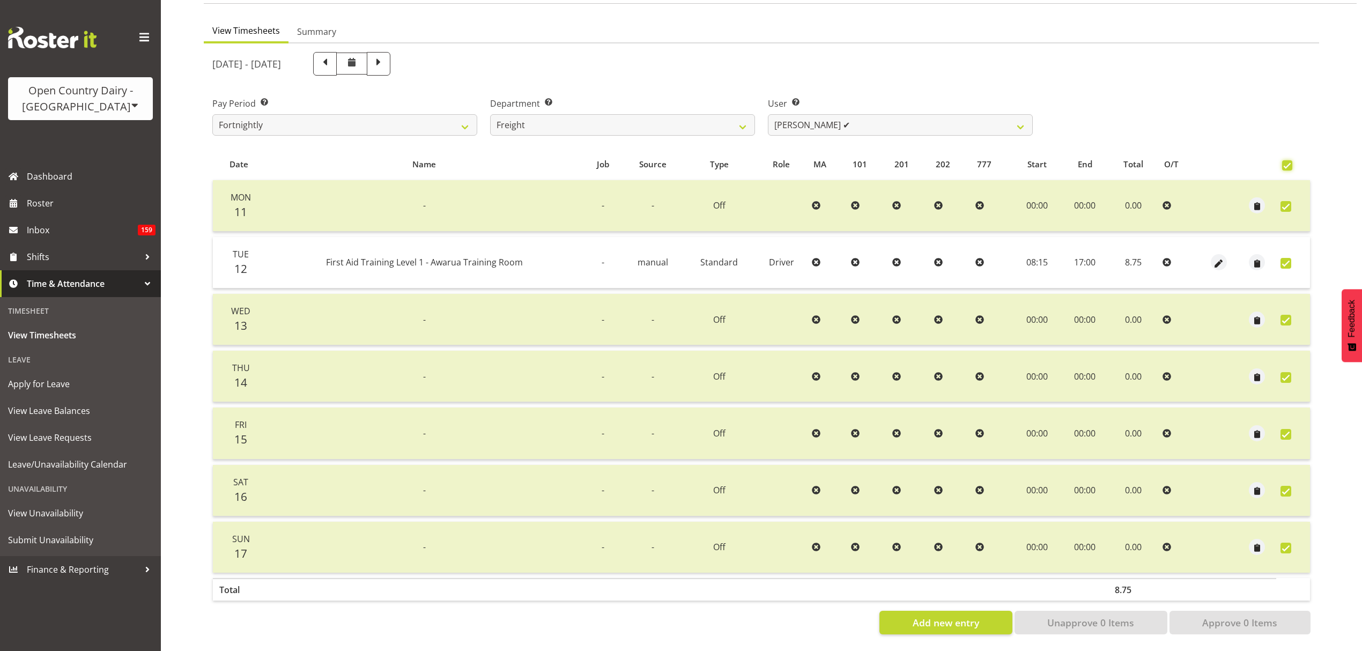
checkbox input "true"
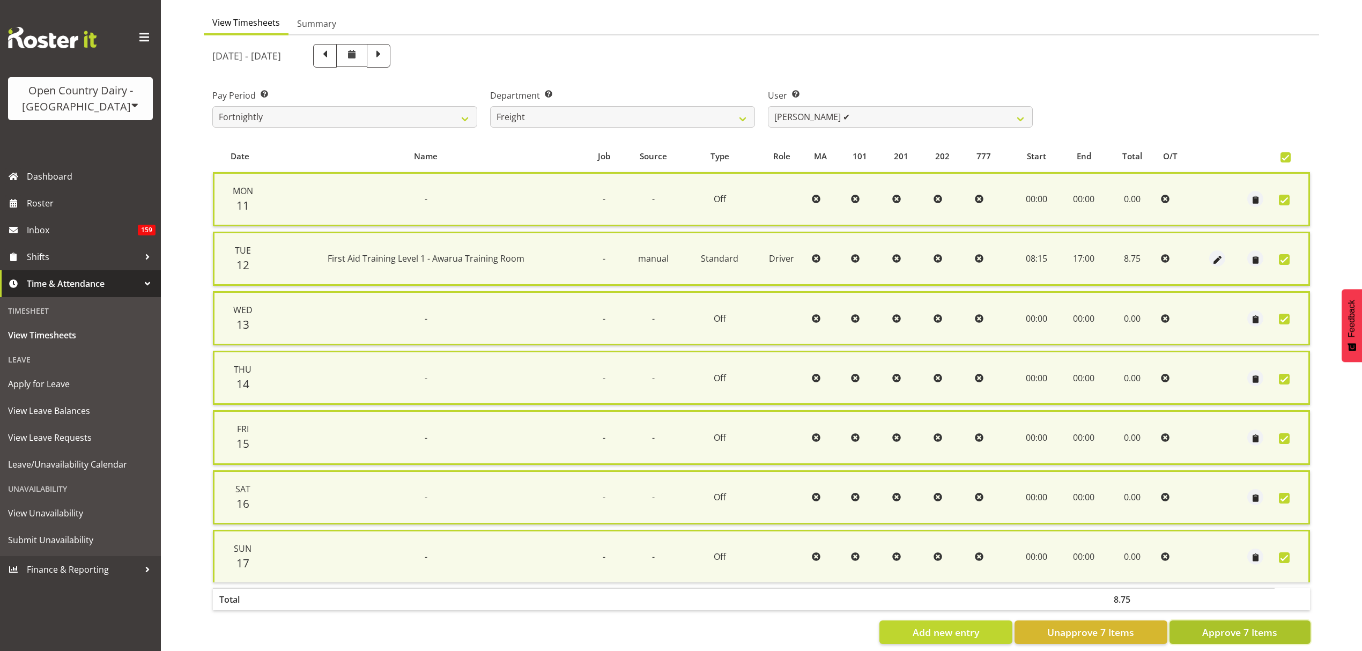
click at [1241, 625] on span "Approve 7 Items" at bounding box center [1239, 632] width 75 height 14
checkbox input "false"
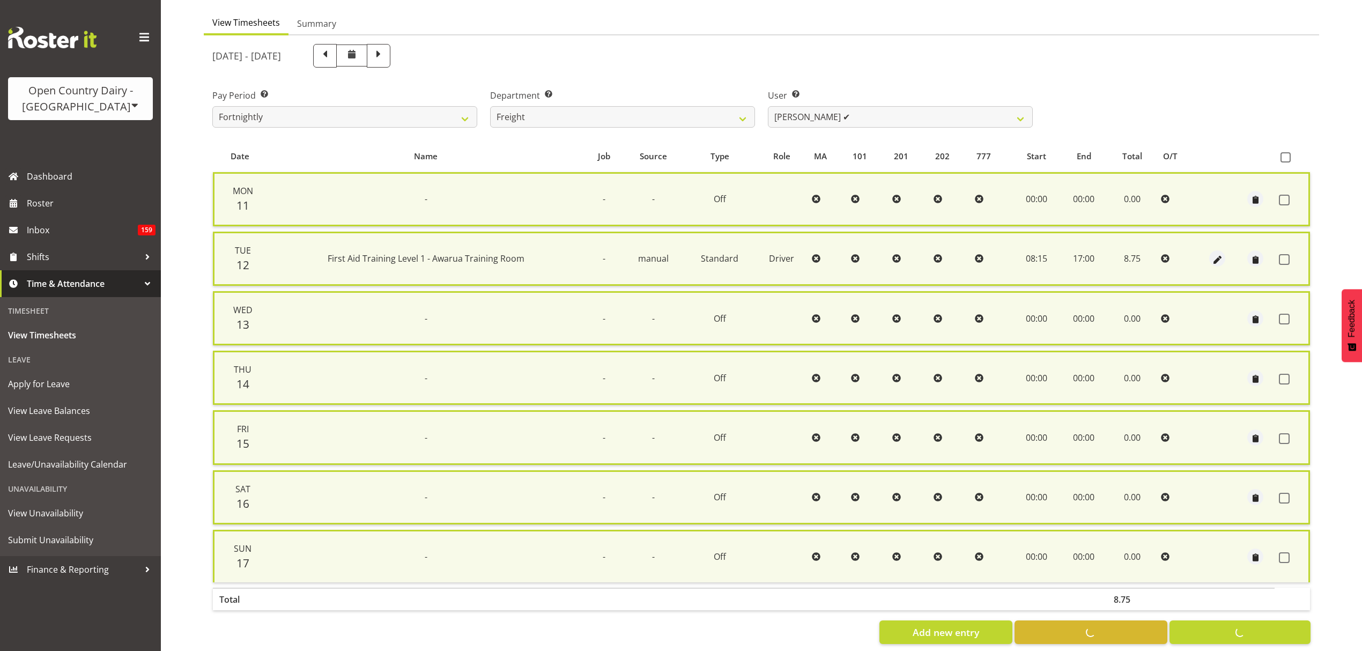
checkbox input "false"
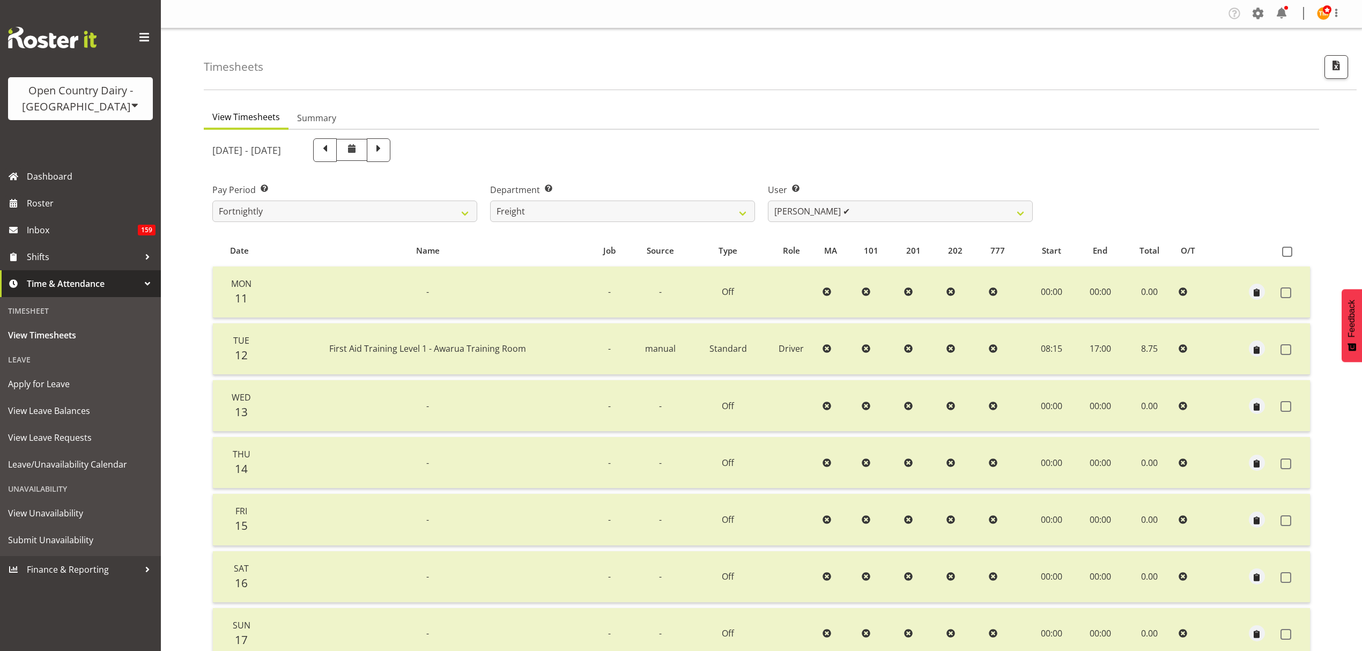
scroll to position [0, 0]
